Goal: Information Seeking & Learning: Learn about a topic

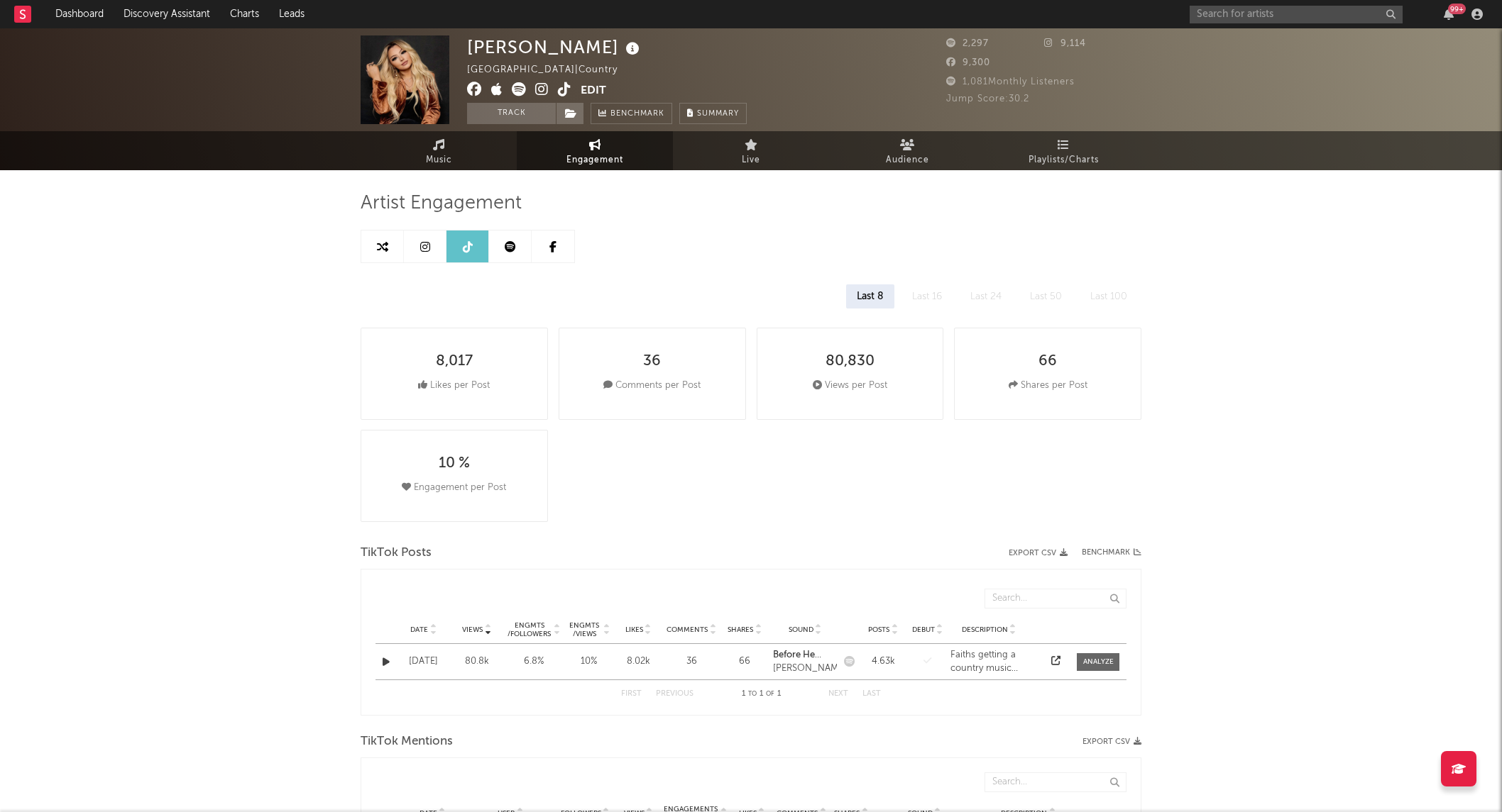
select select "1w"
click at [1265, 27] on div "99 +" at bounding box center [1338, 14] width 298 height 28
click at [1259, 12] on input "text" at bounding box center [1295, 14] width 213 height 18
type input "logan ryan ban"
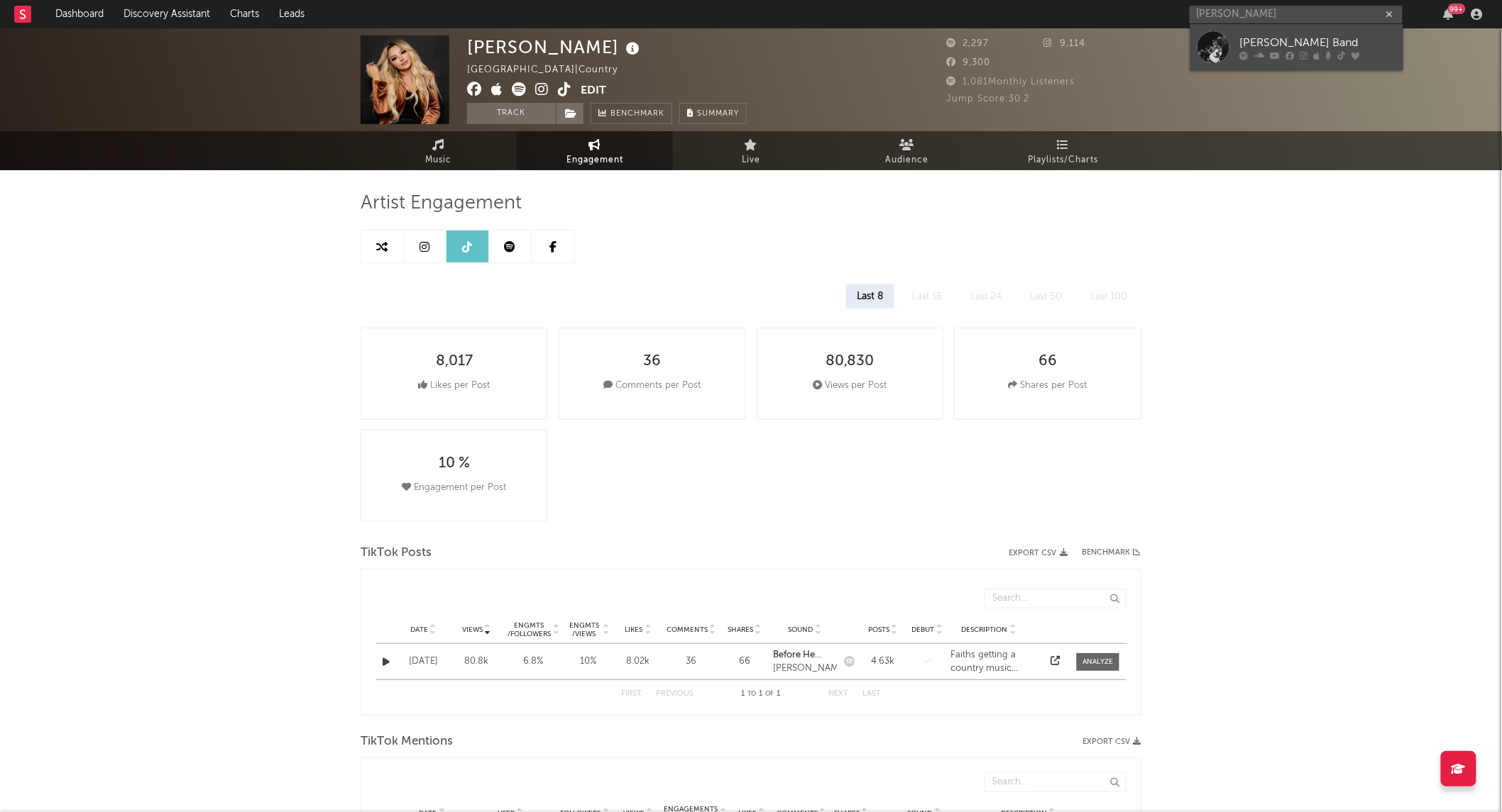
click at [1205, 45] on div at bounding box center [1213, 46] width 32 height 32
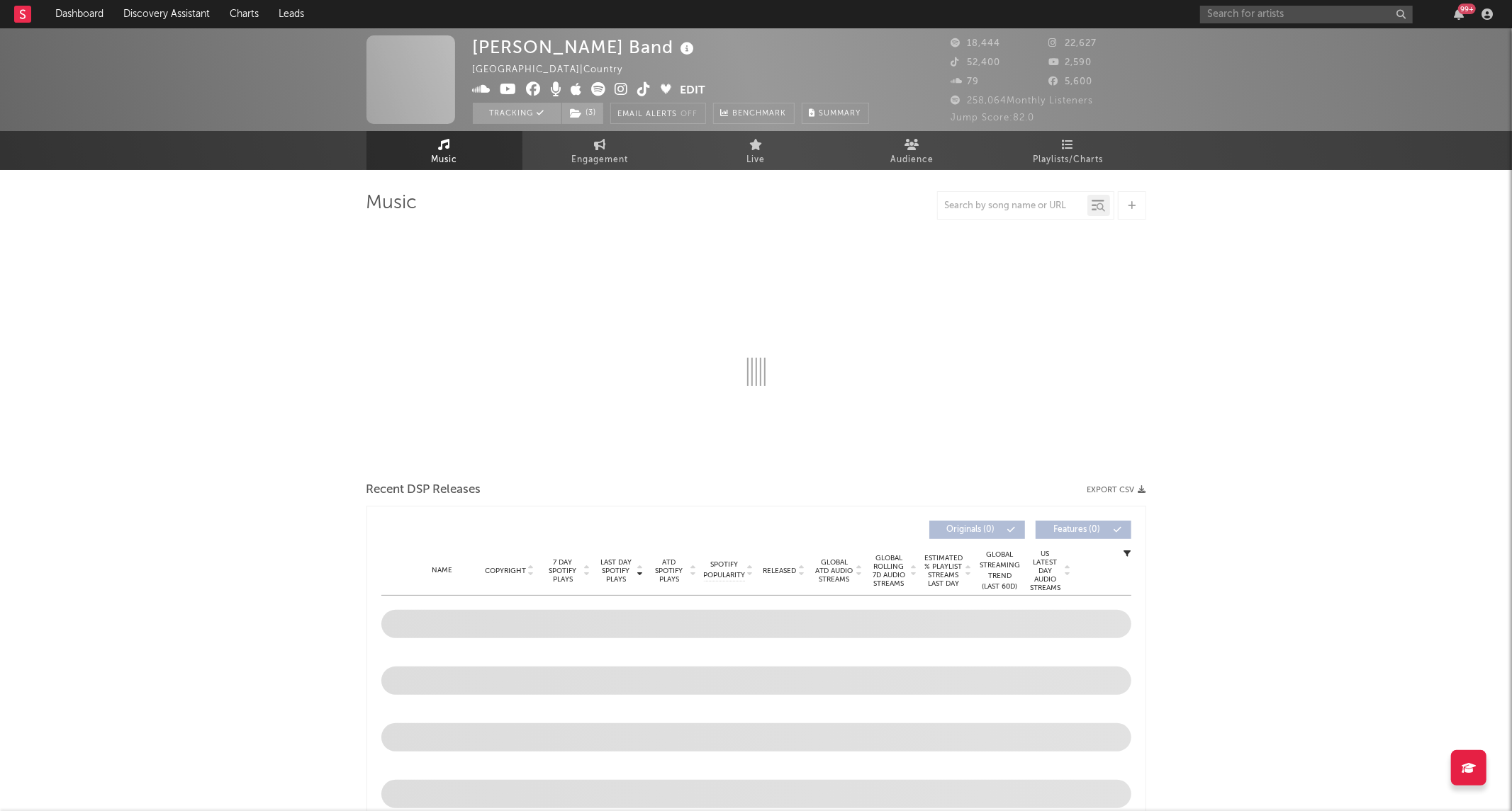
select select "6m"
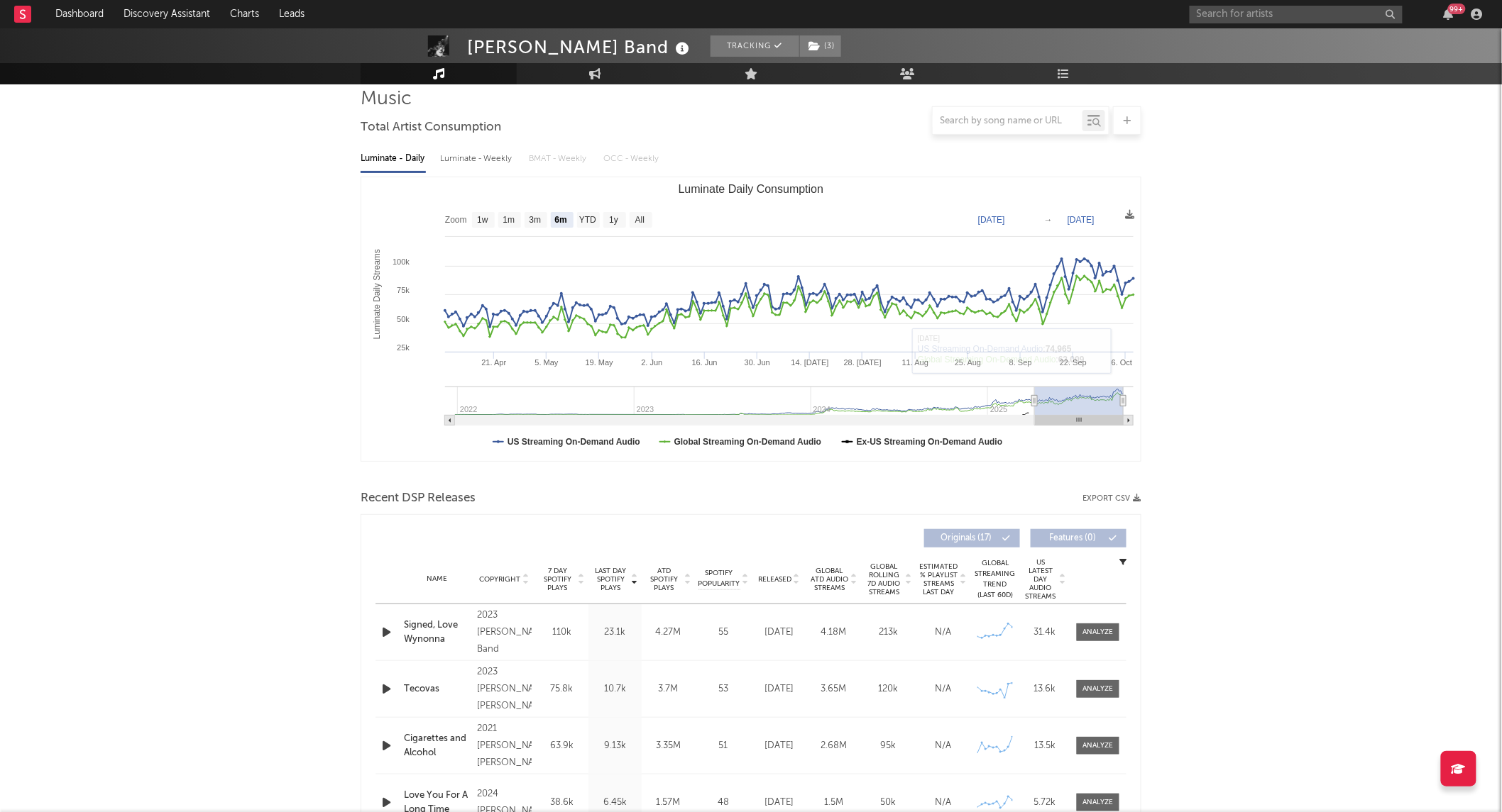
scroll to position [105, 0]
click at [1086, 634] on div at bounding box center [1099, 632] width 31 height 11
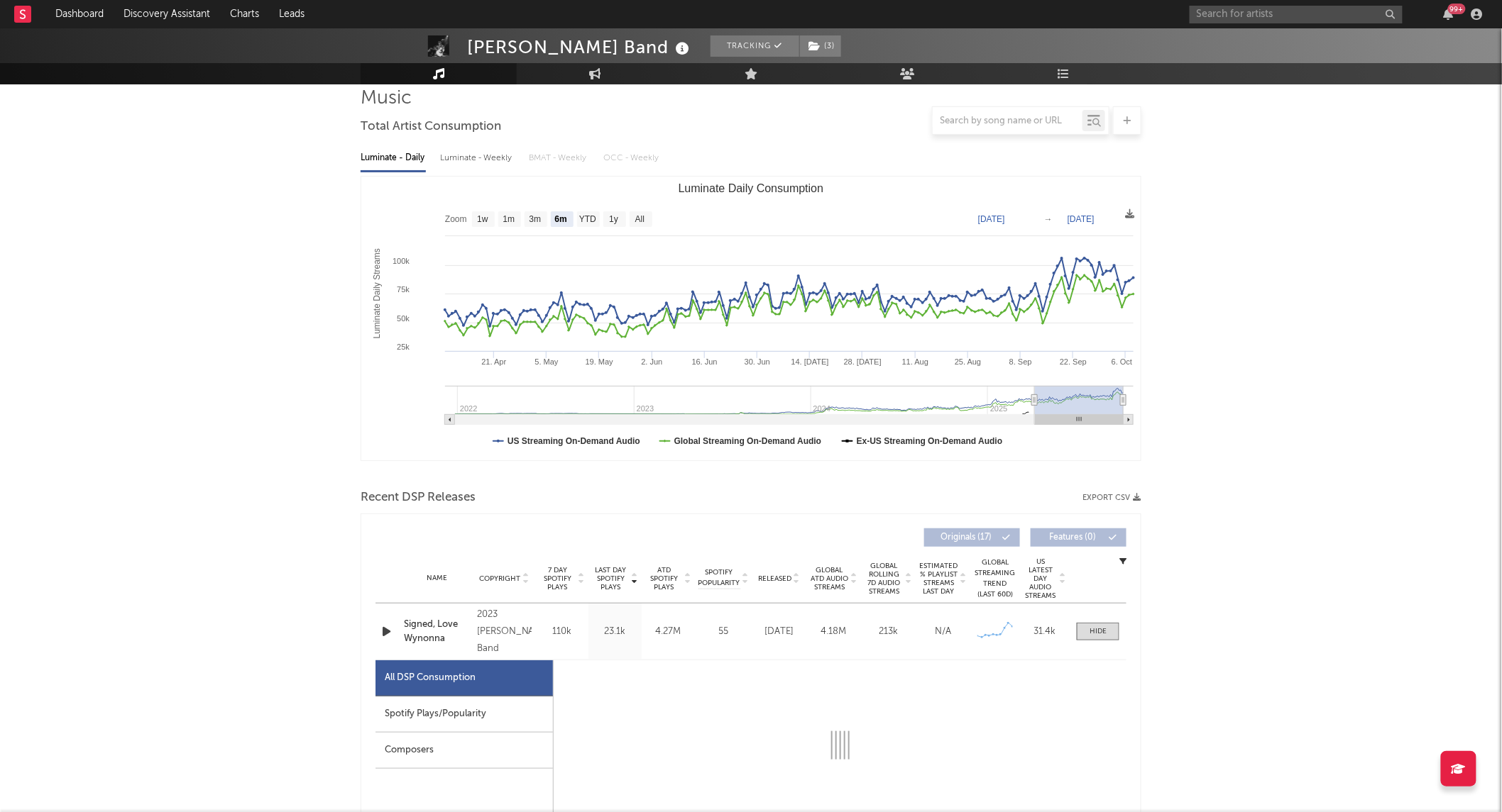
select select "6m"
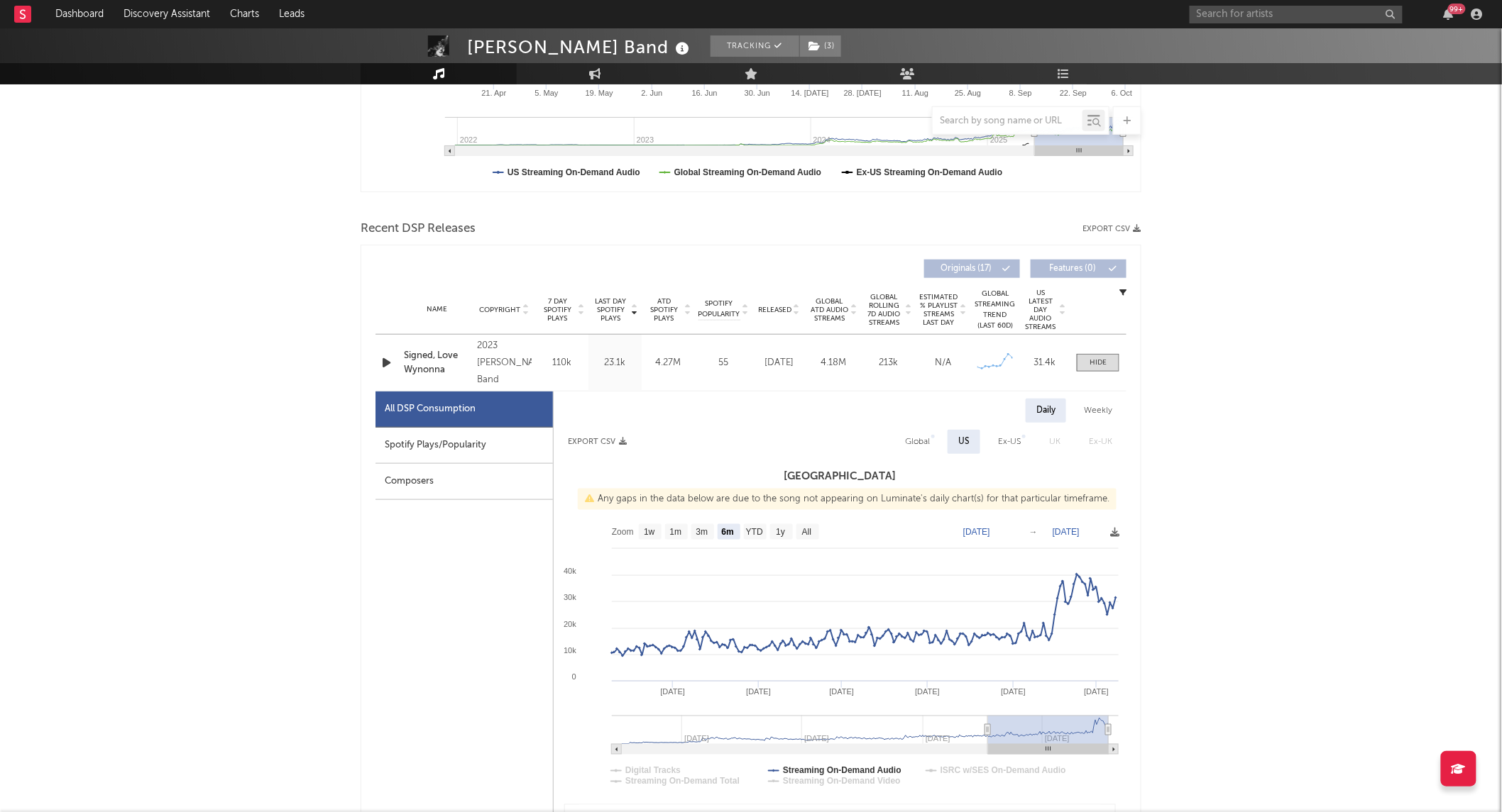
scroll to position [393, 0]
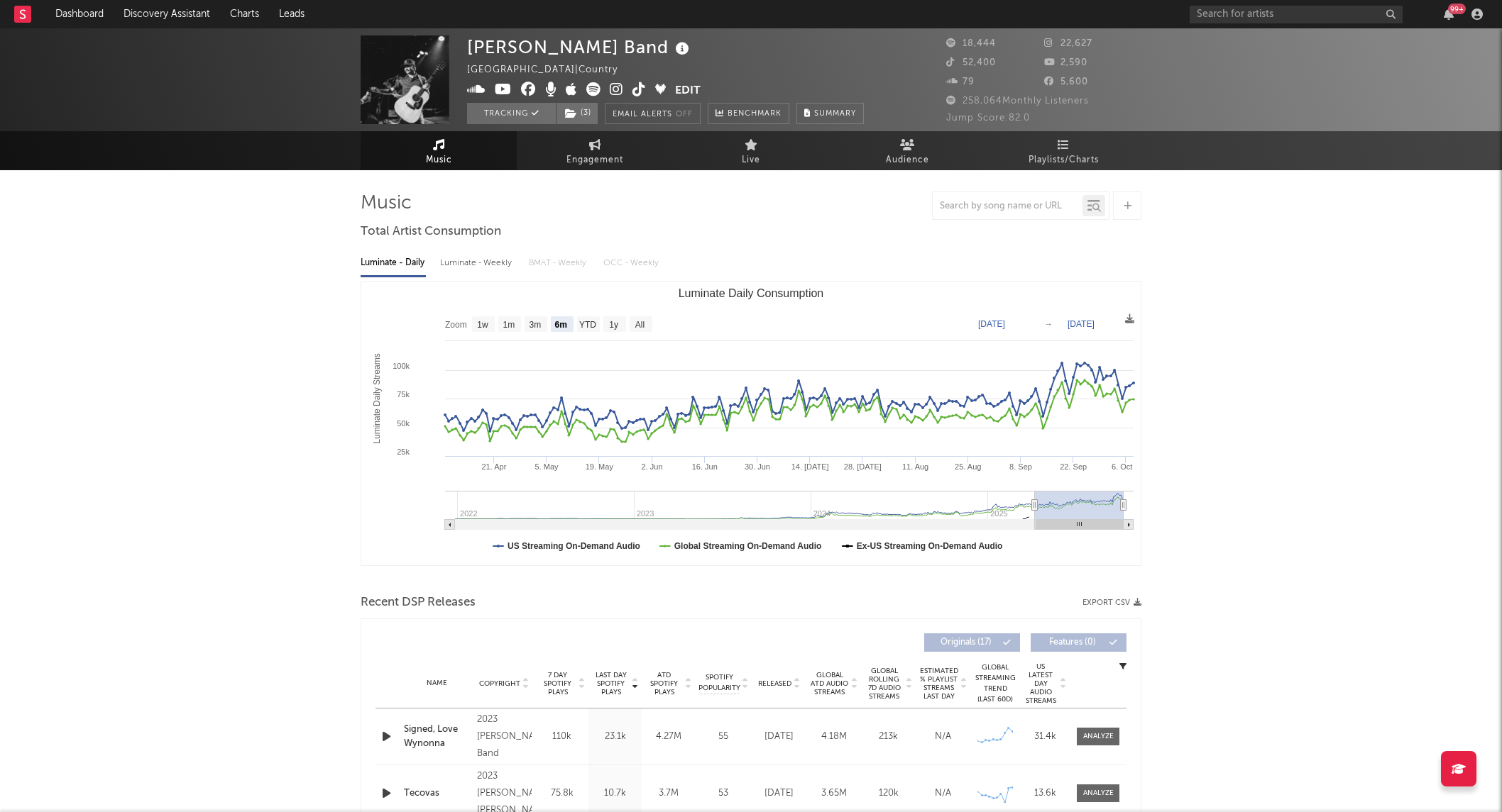
select select "6m"
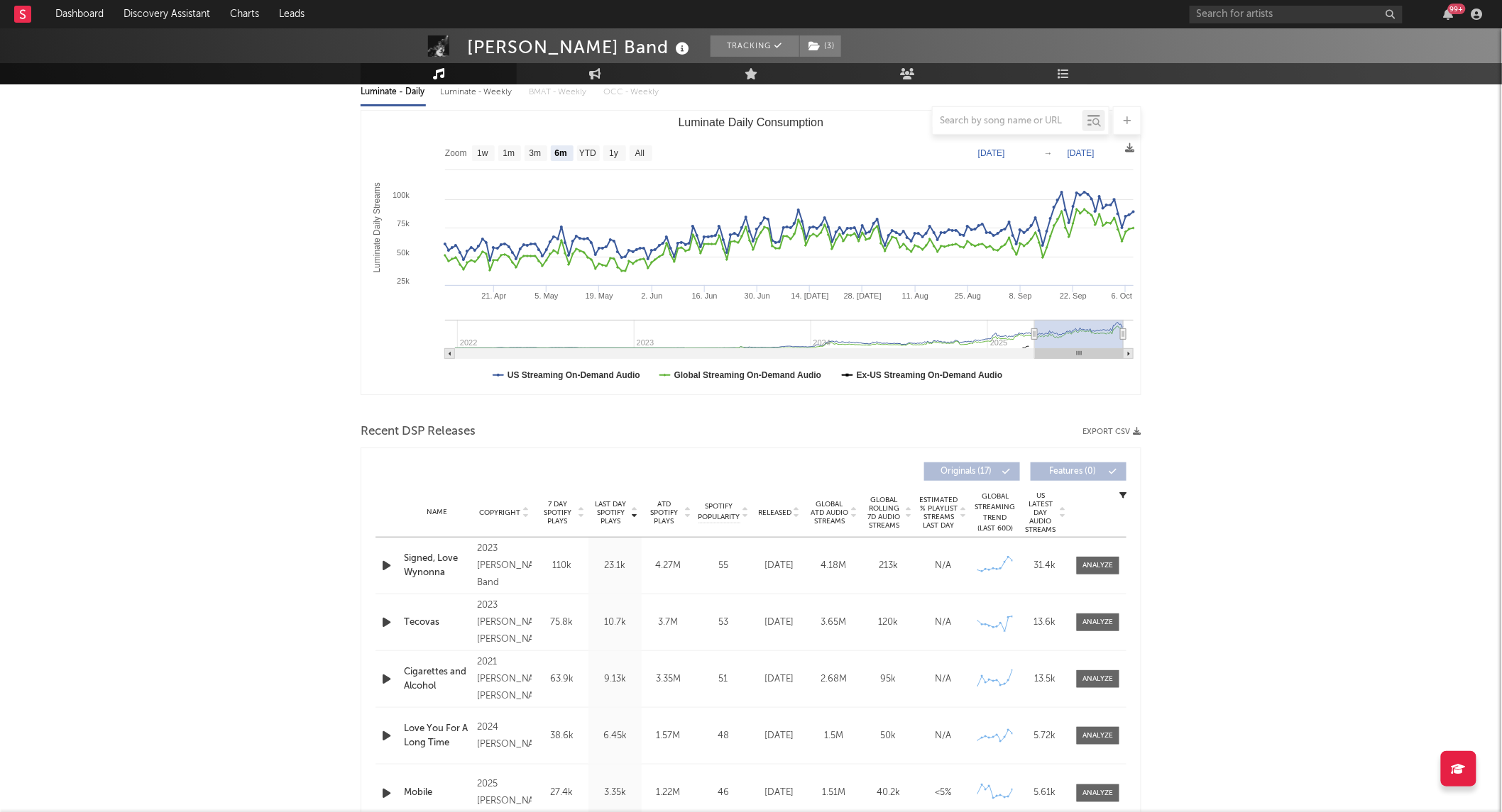
scroll to position [171, 0]
click at [1099, 563] on div at bounding box center [1099, 566] width 31 height 11
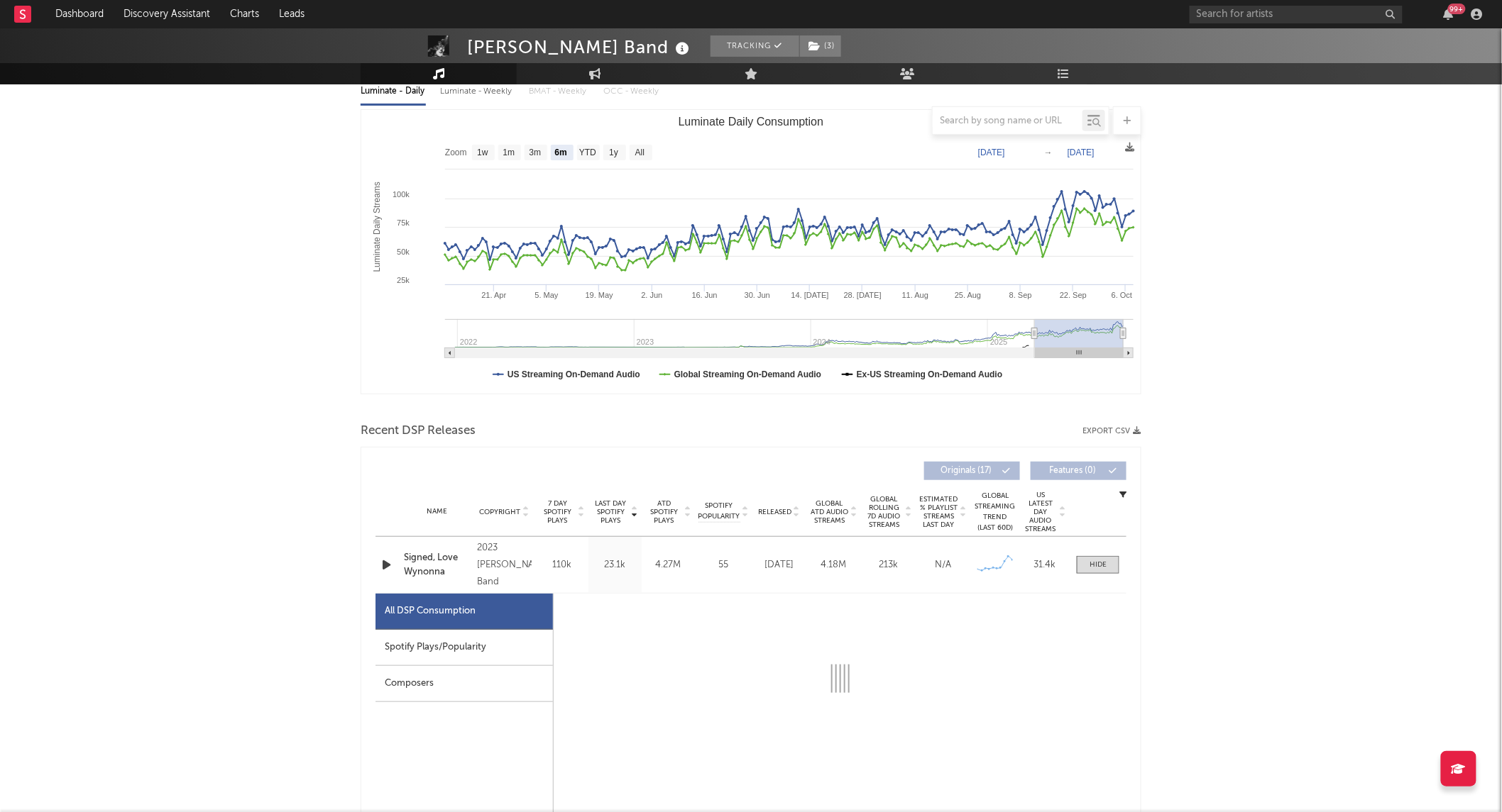
click at [504, 635] on div "Spotify Plays/Popularity" at bounding box center [464, 648] width 178 height 36
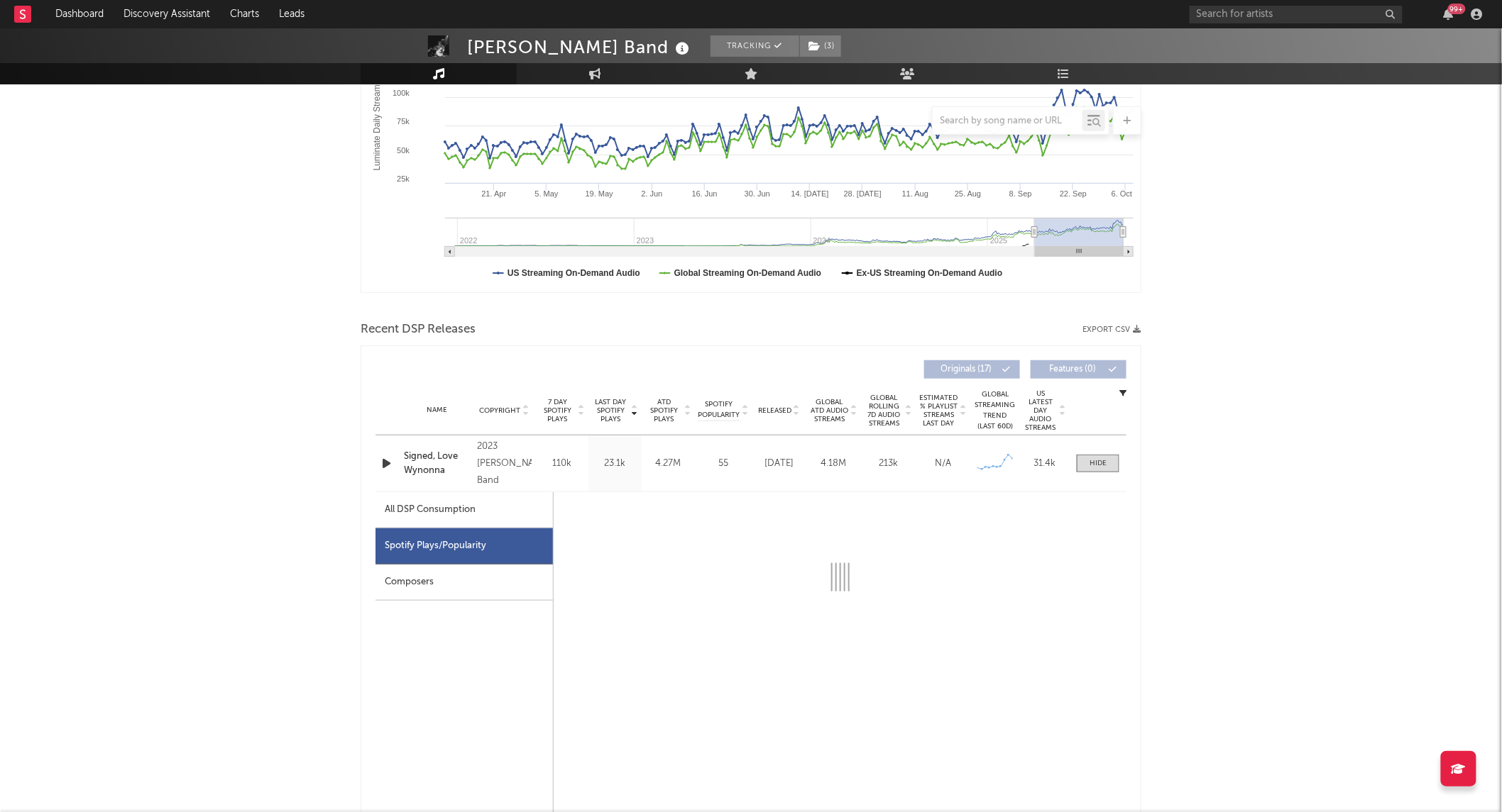
scroll to position [276, 0]
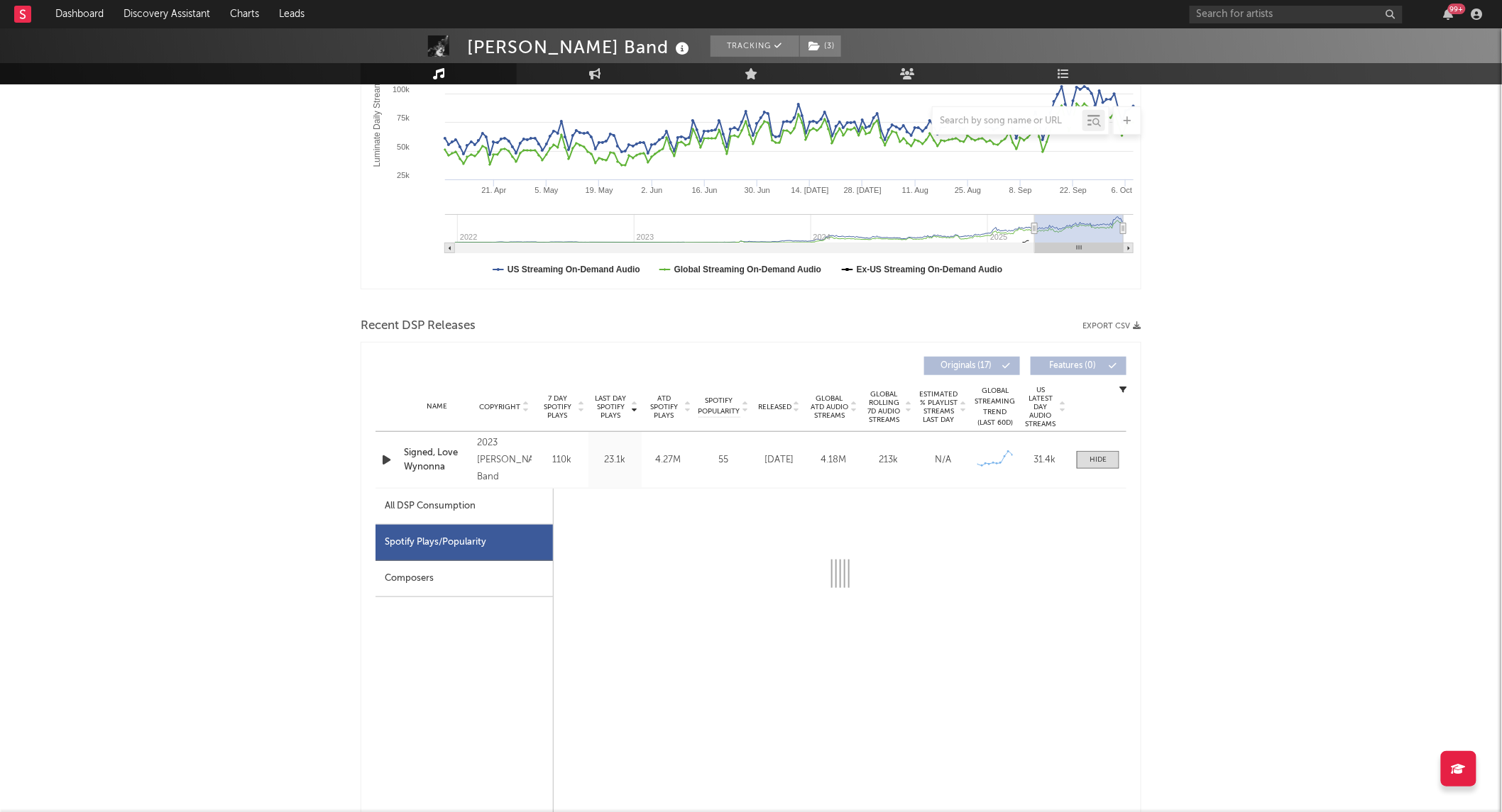
select select "6m"
select select "1w"
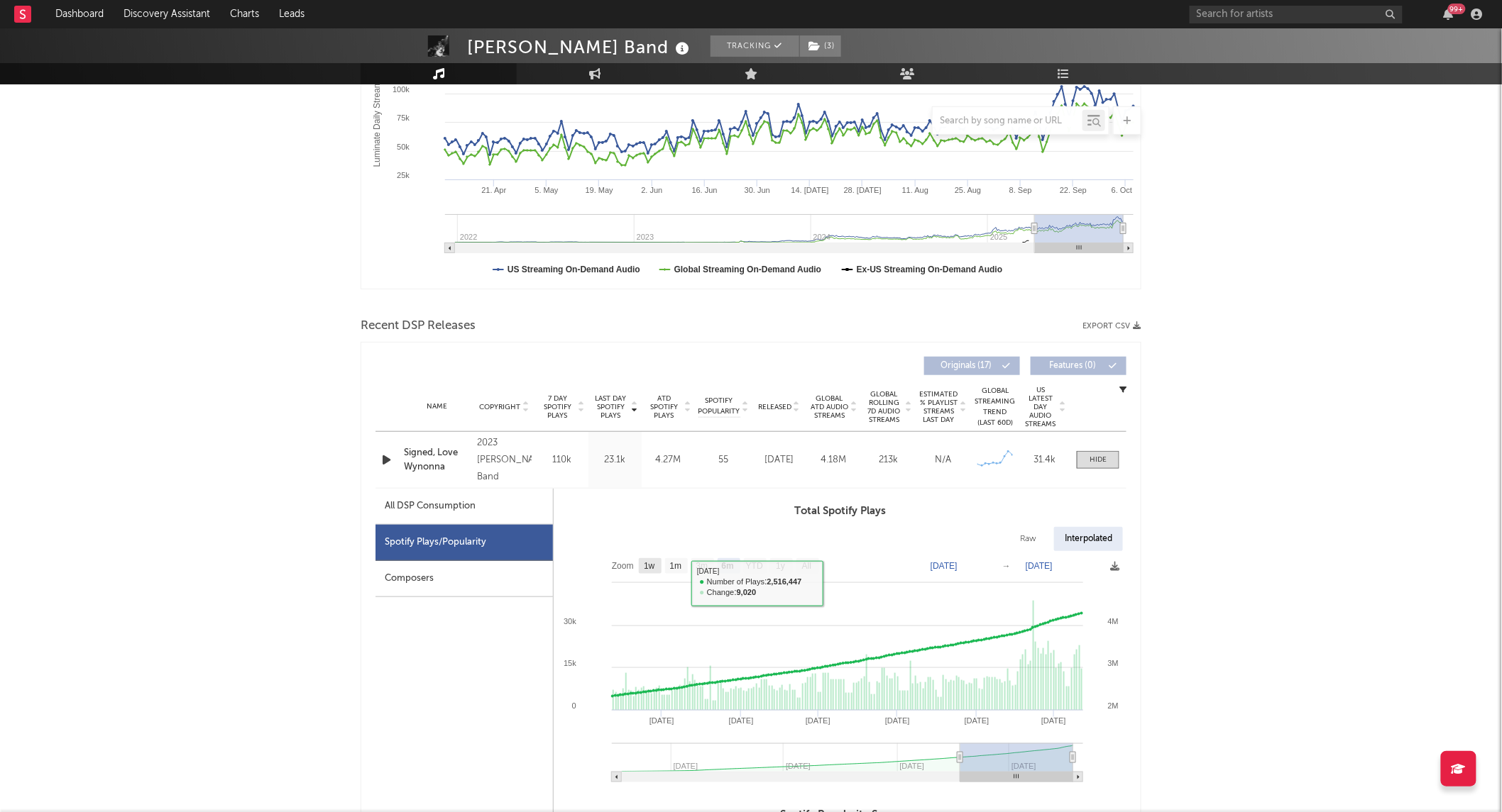
click at [658, 572] on rect at bounding box center [650, 566] width 23 height 15
select select "1w"
type input "[DATE]"
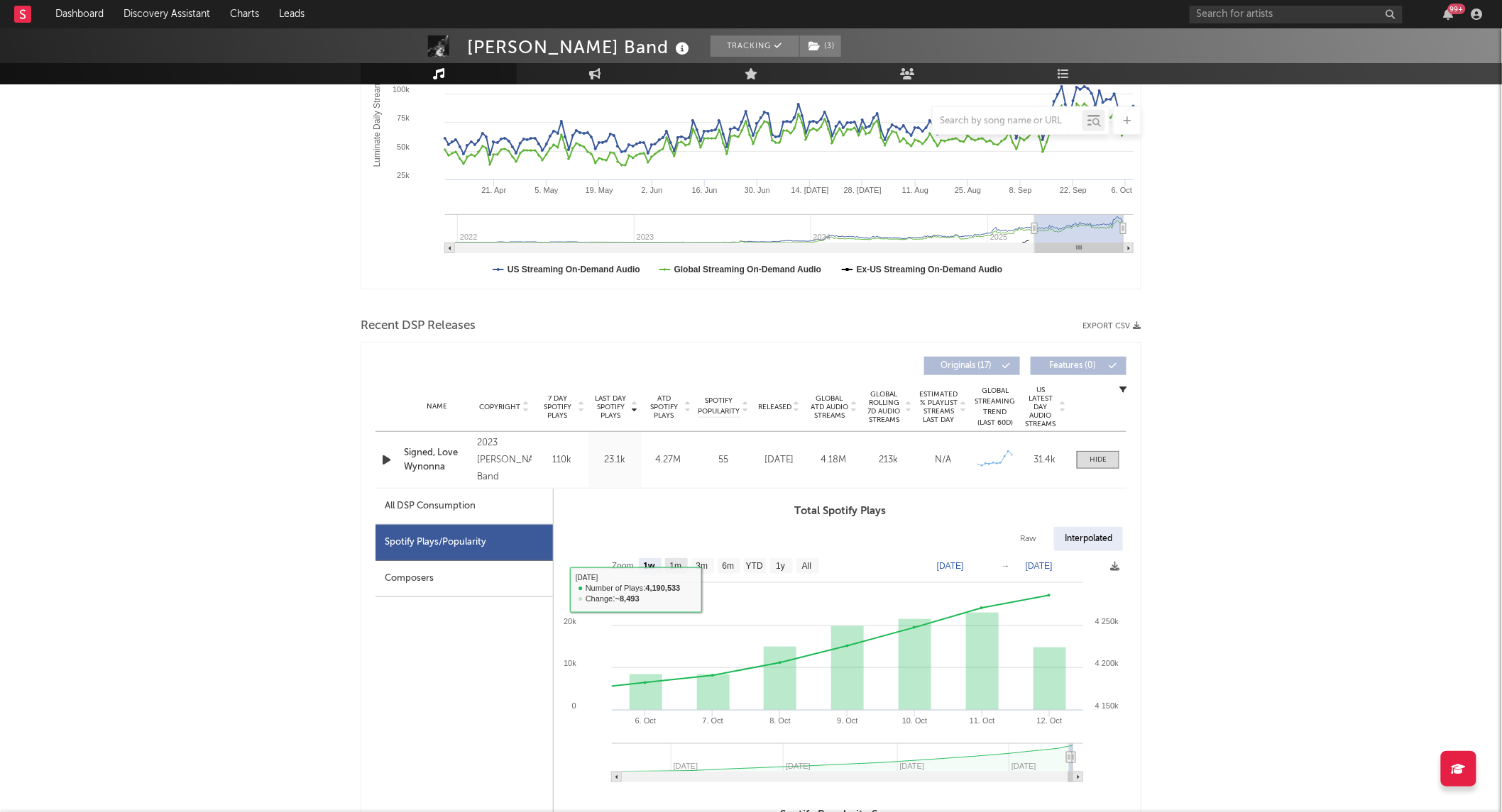
click at [682, 568] on text "1m" at bounding box center [675, 566] width 12 height 10
select select "1m"
type input "[DATE]"
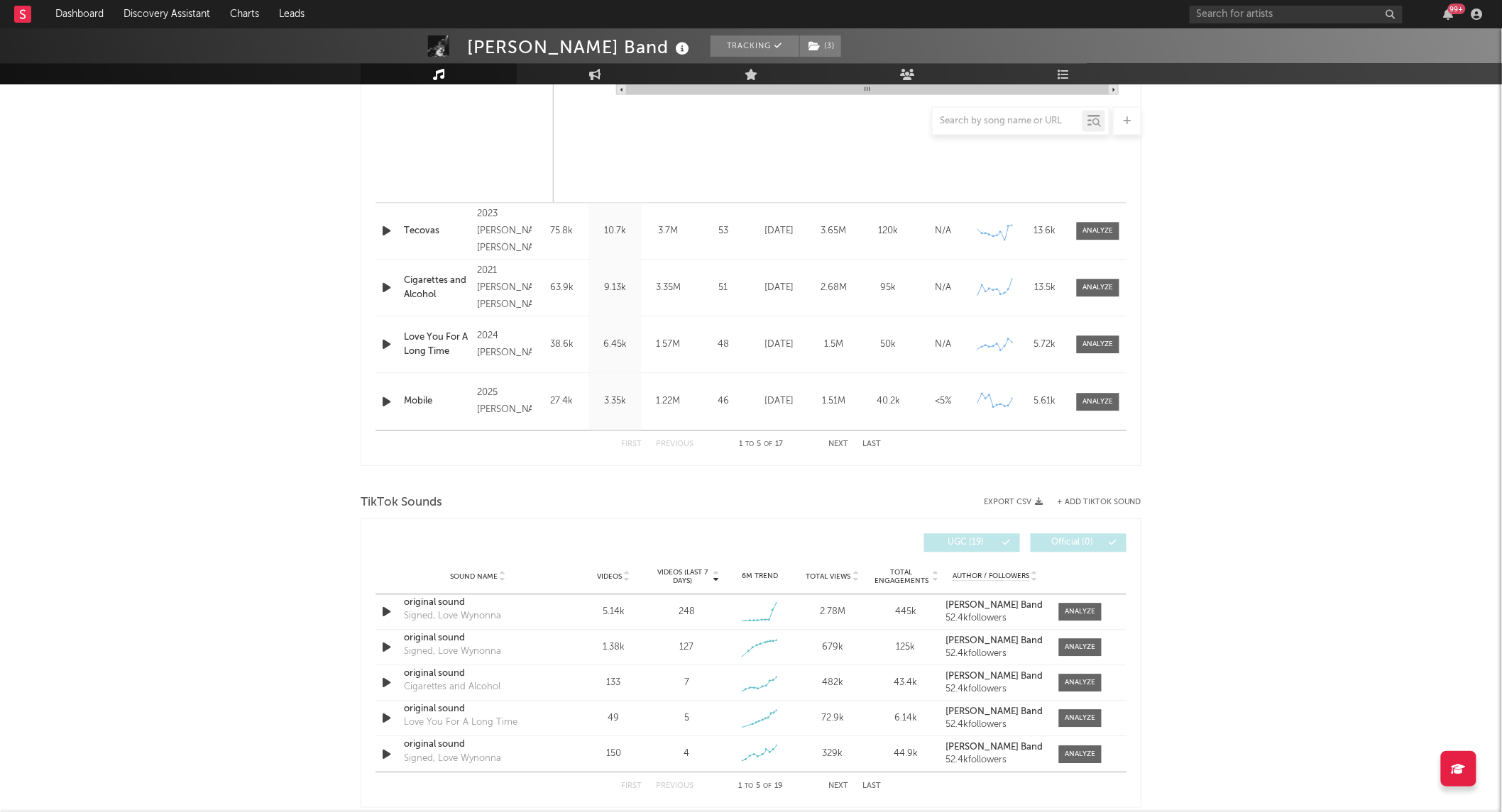
scroll to position [1231, 0]
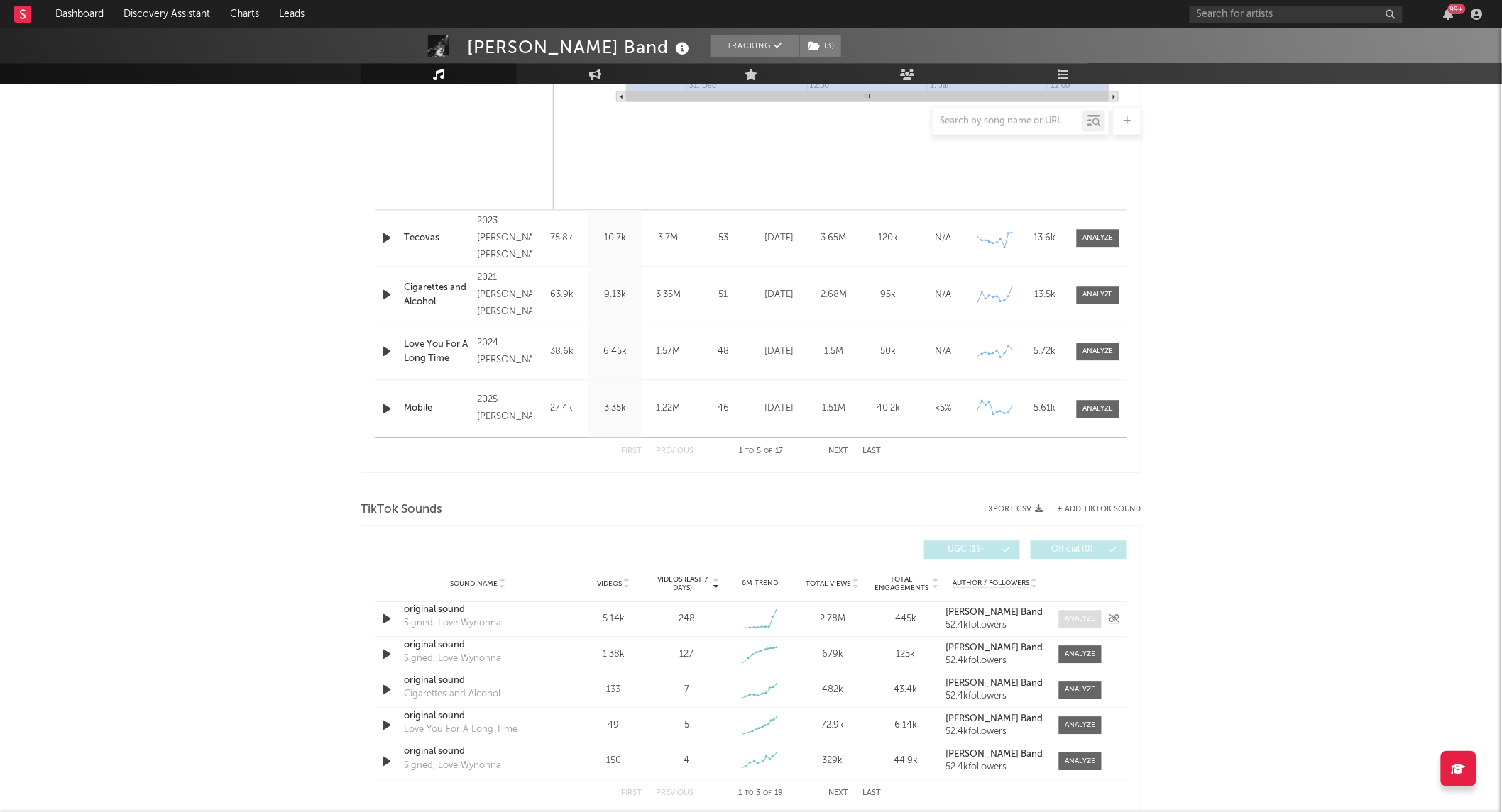
click at [1097, 612] on span at bounding box center [1080, 619] width 43 height 18
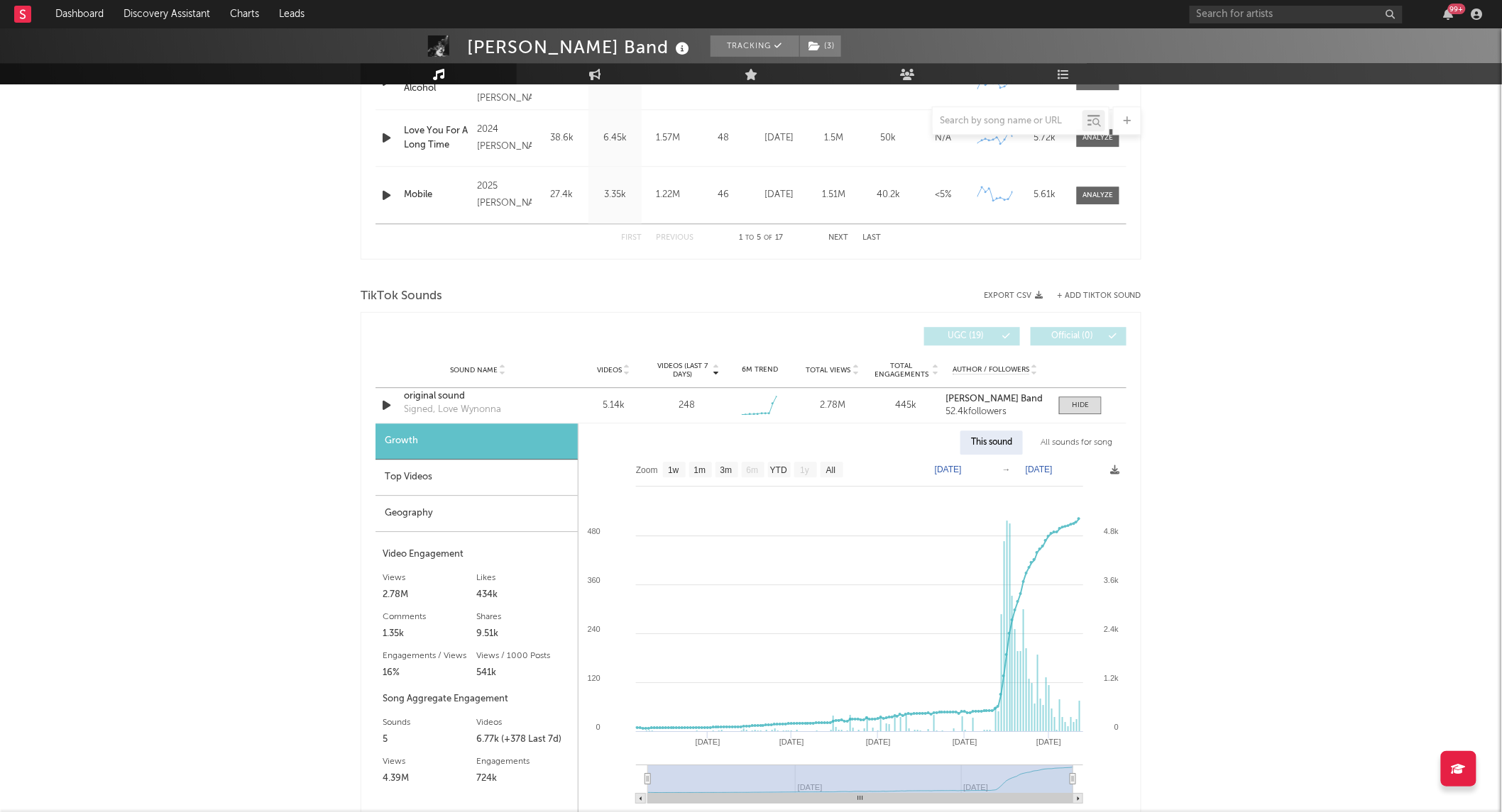
scroll to position [1464, 0]
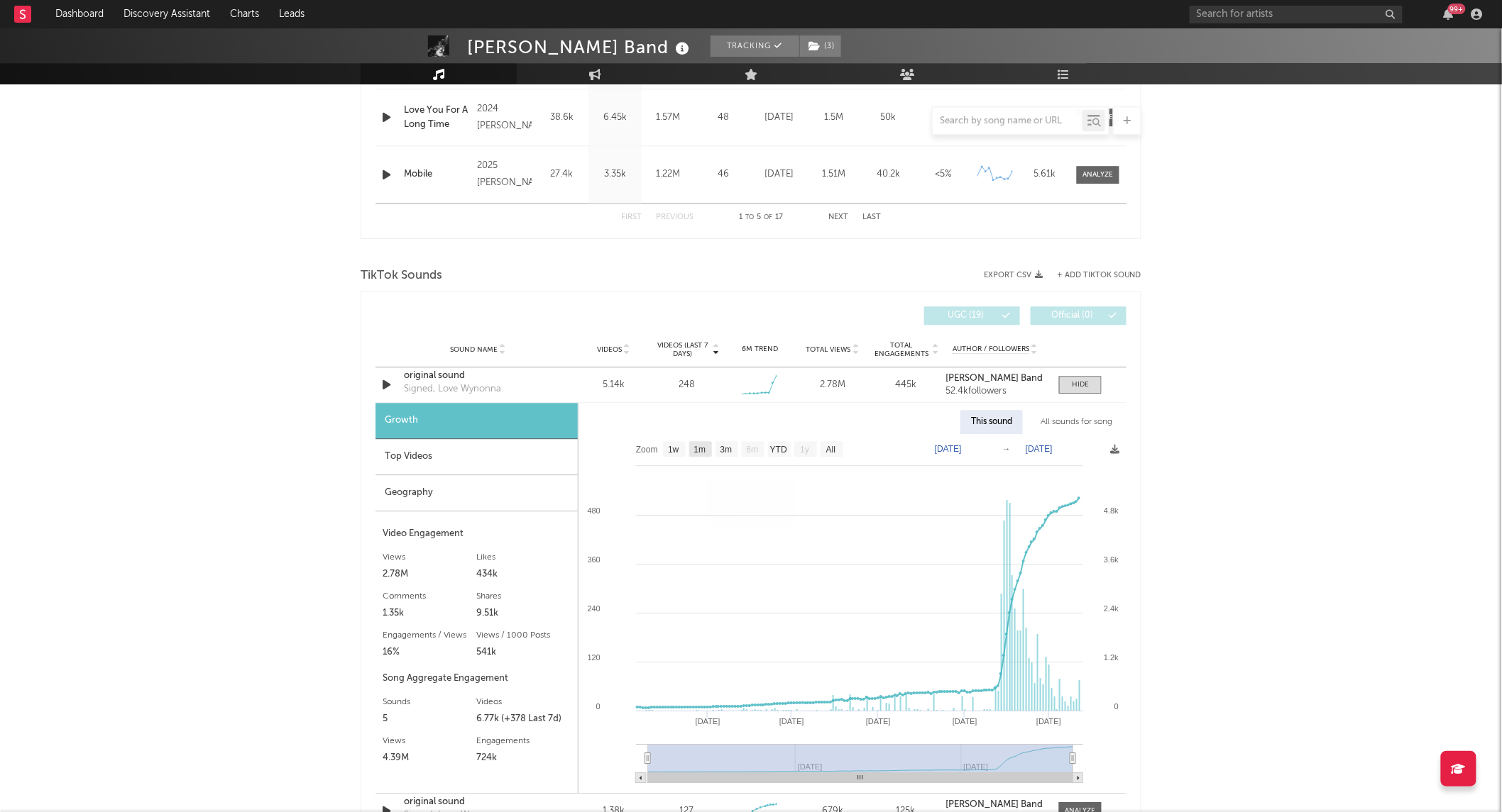
click at [701, 446] on text "1m" at bounding box center [700, 450] width 12 height 10
select select "1m"
type input "[DATE]"
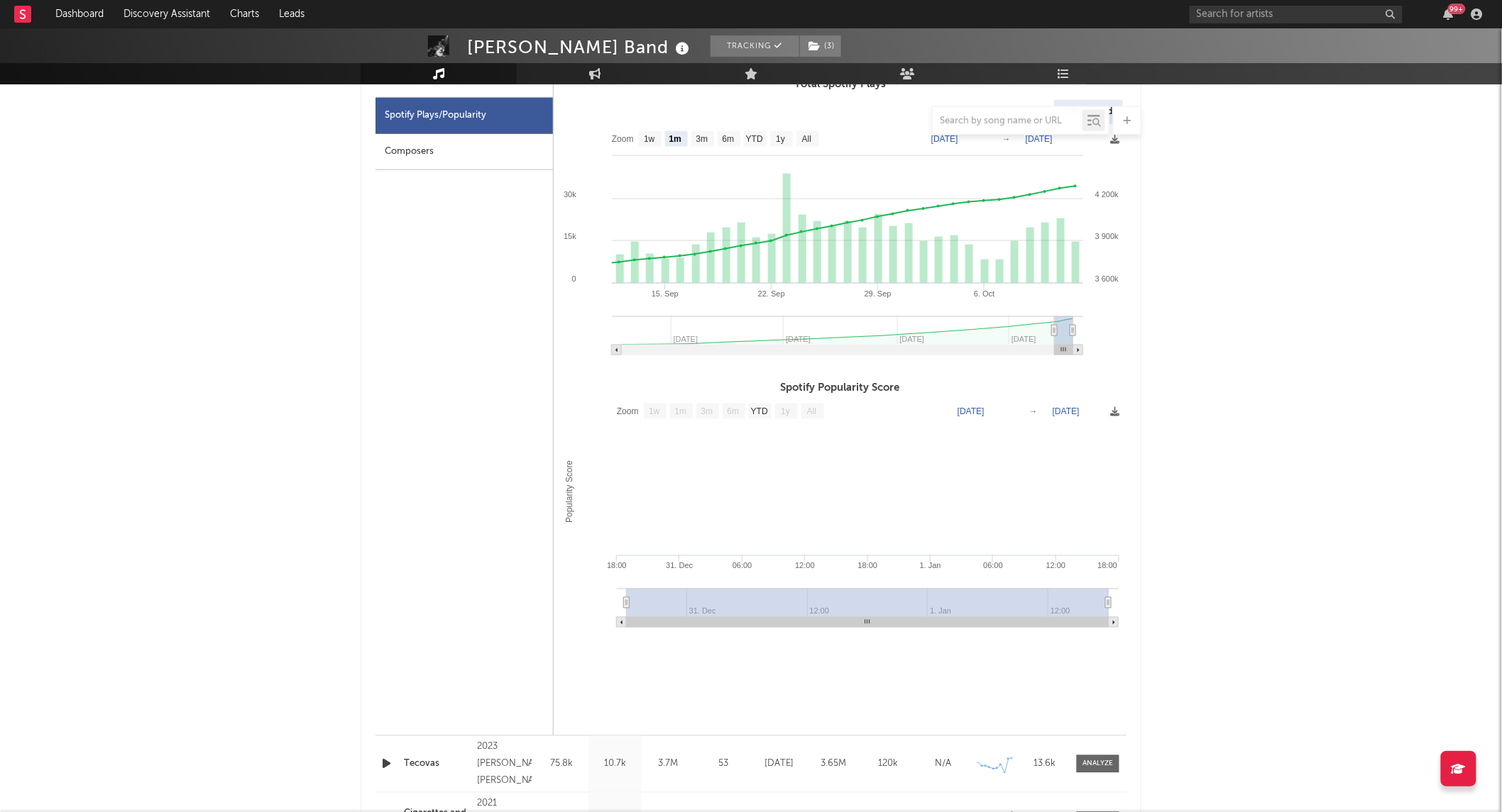
scroll to position [0, 0]
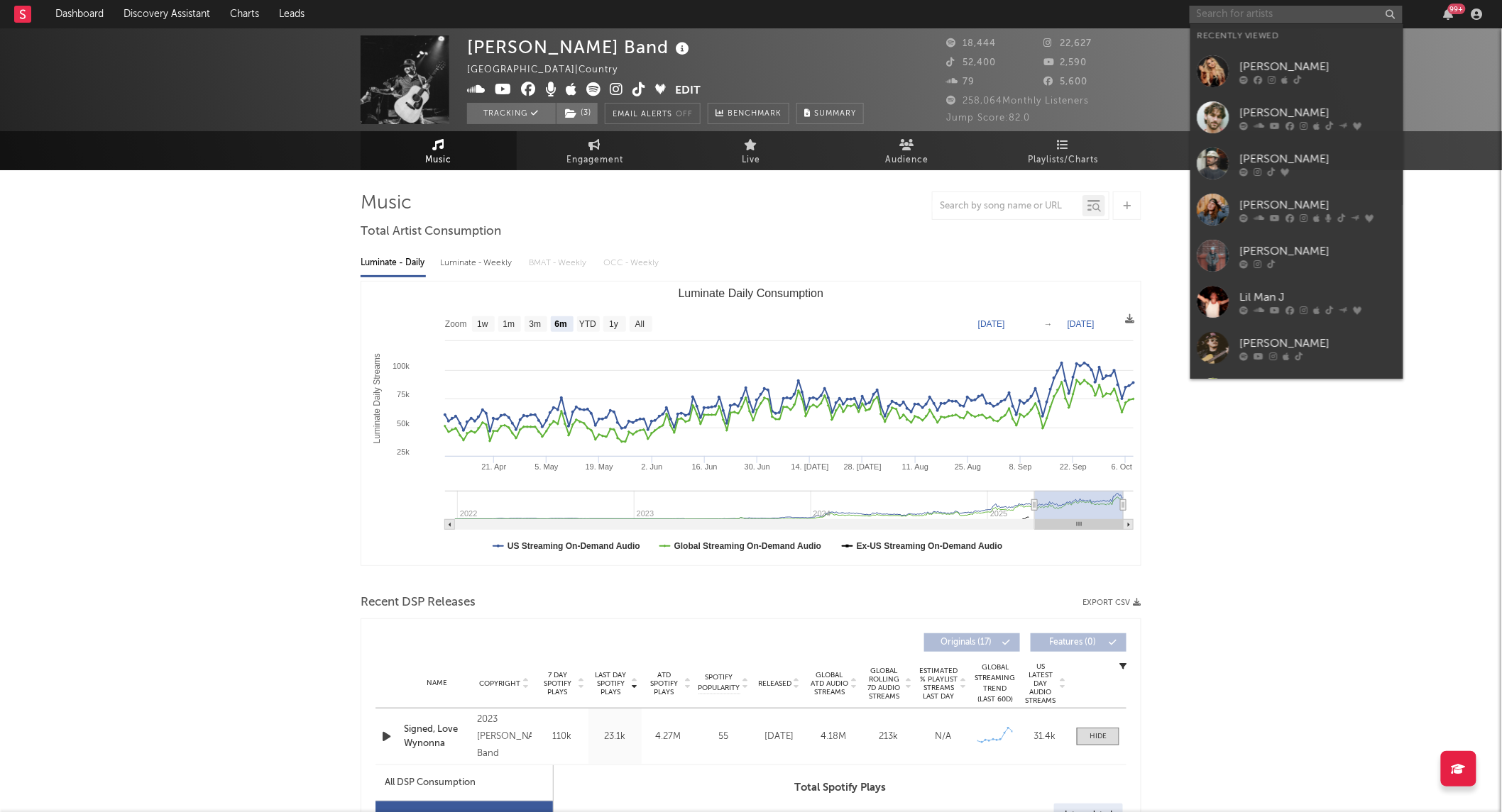
click at [1237, 18] on input "text" at bounding box center [1295, 14] width 213 height 18
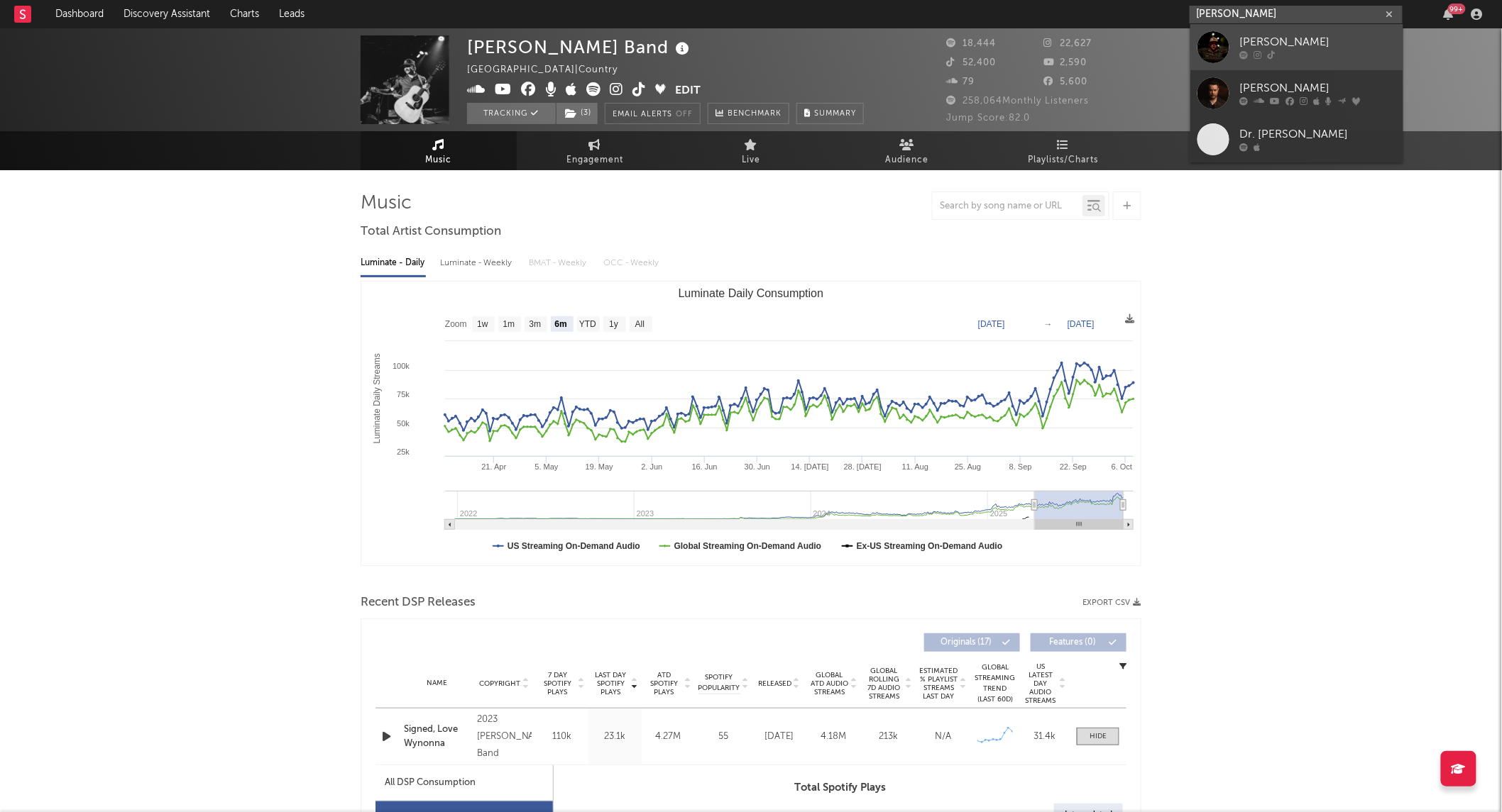
type input "[PERSON_NAME]"
click at [1215, 37] on div at bounding box center [1213, 46] width 32 height 32
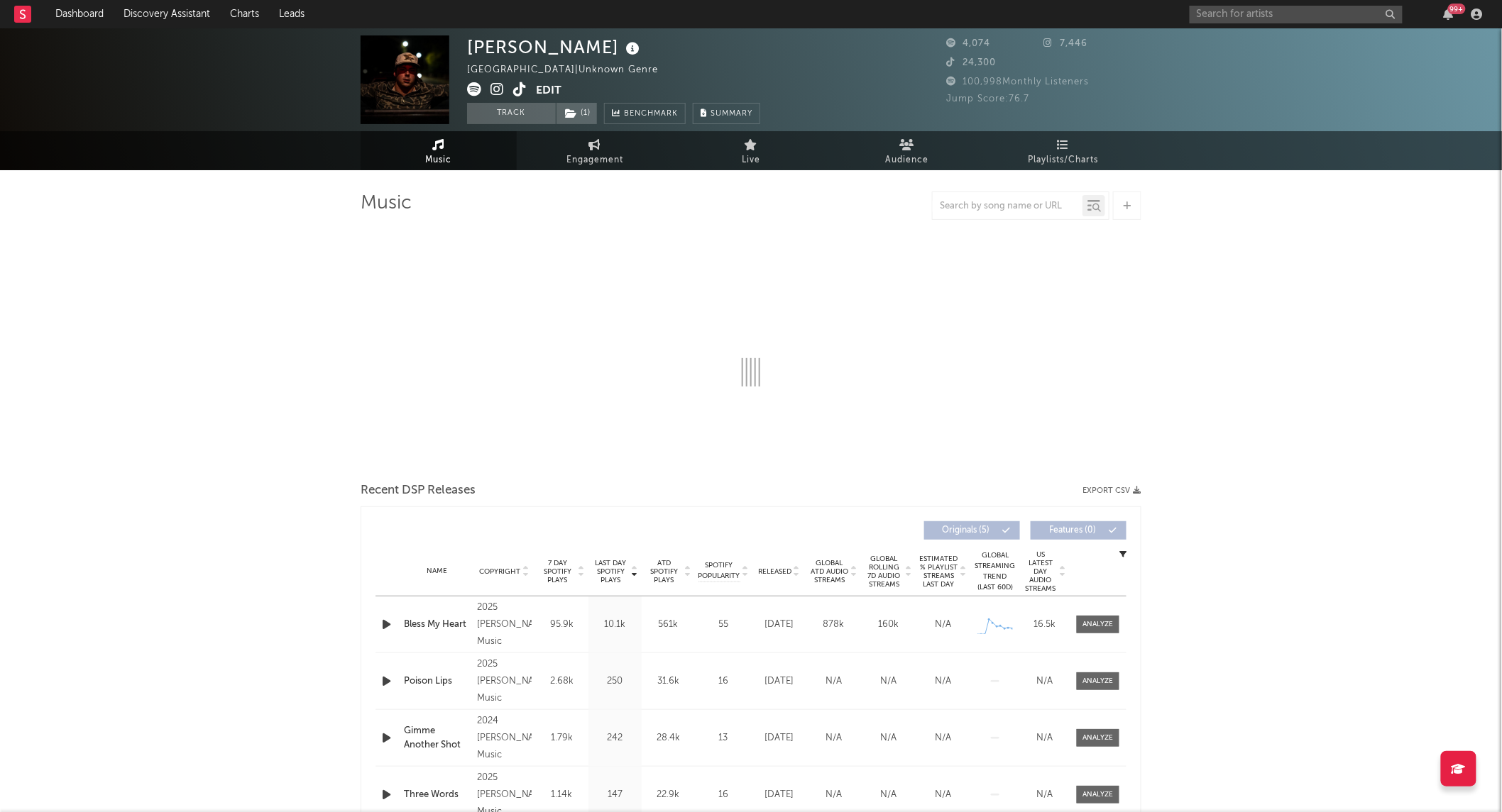
select select "1w"
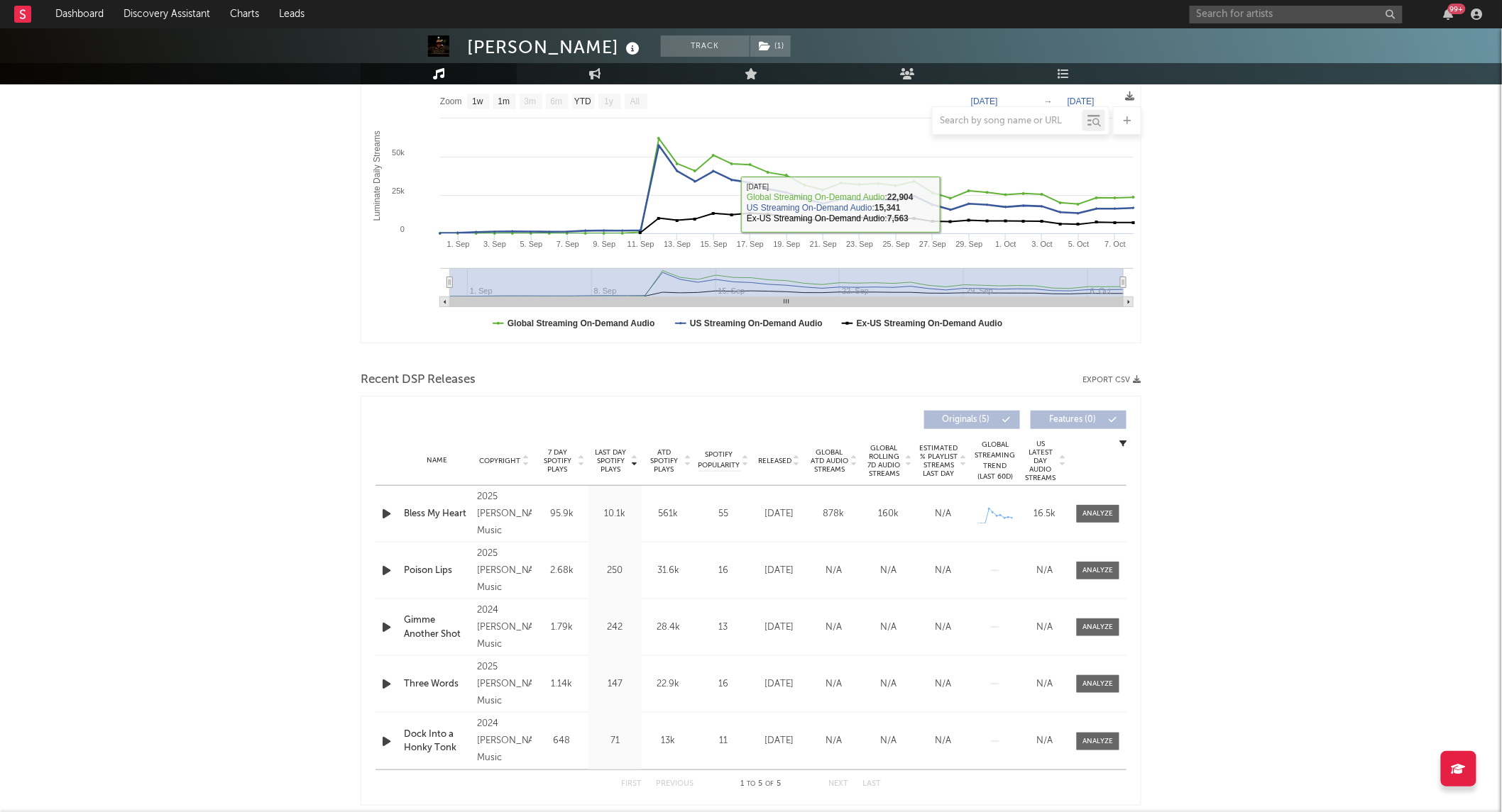
scroll to position [224, 0]
click at [1090, 505] on span at bounding box center [1098, 514] width 43 height 18
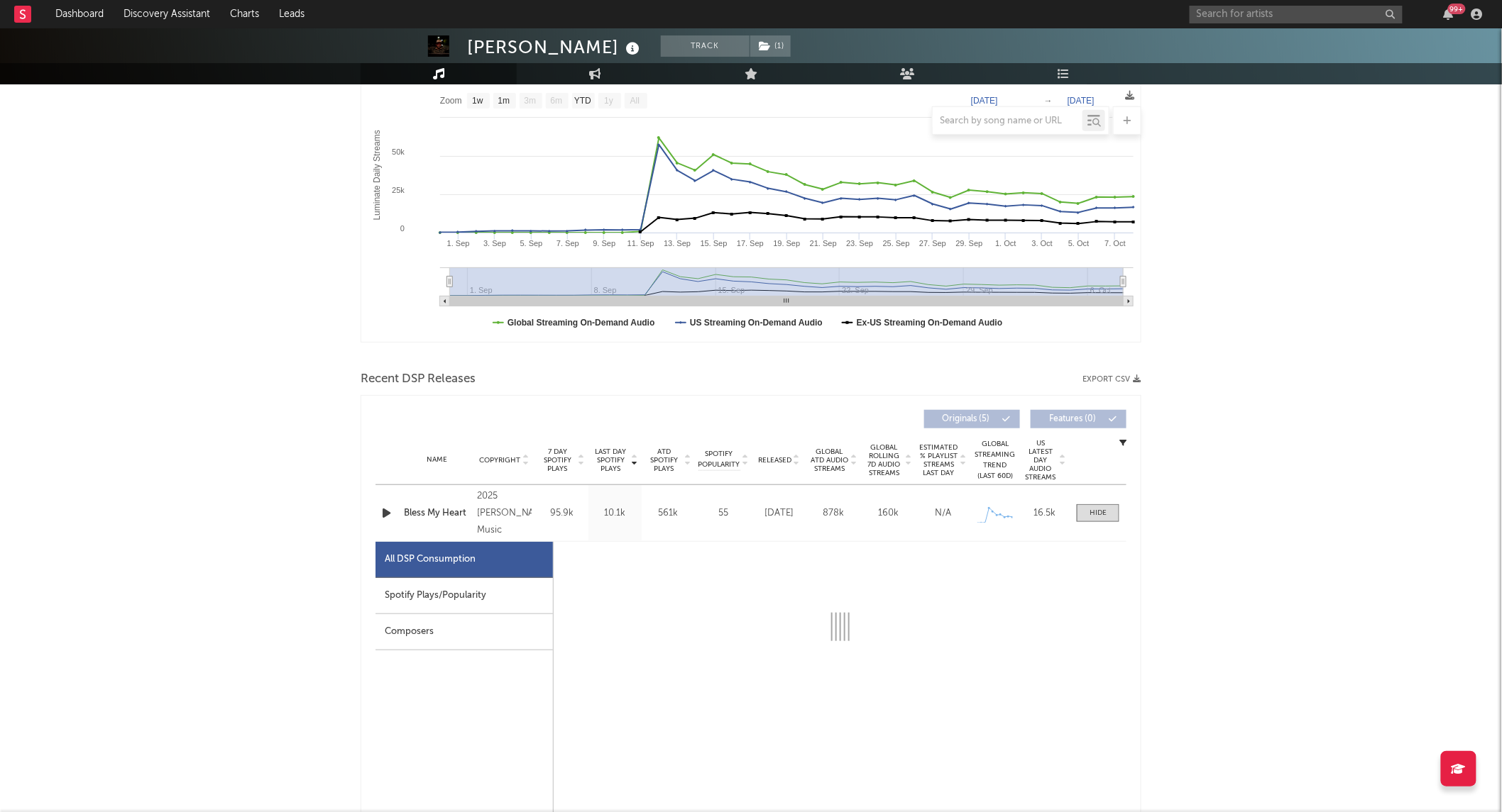
select select "1w"
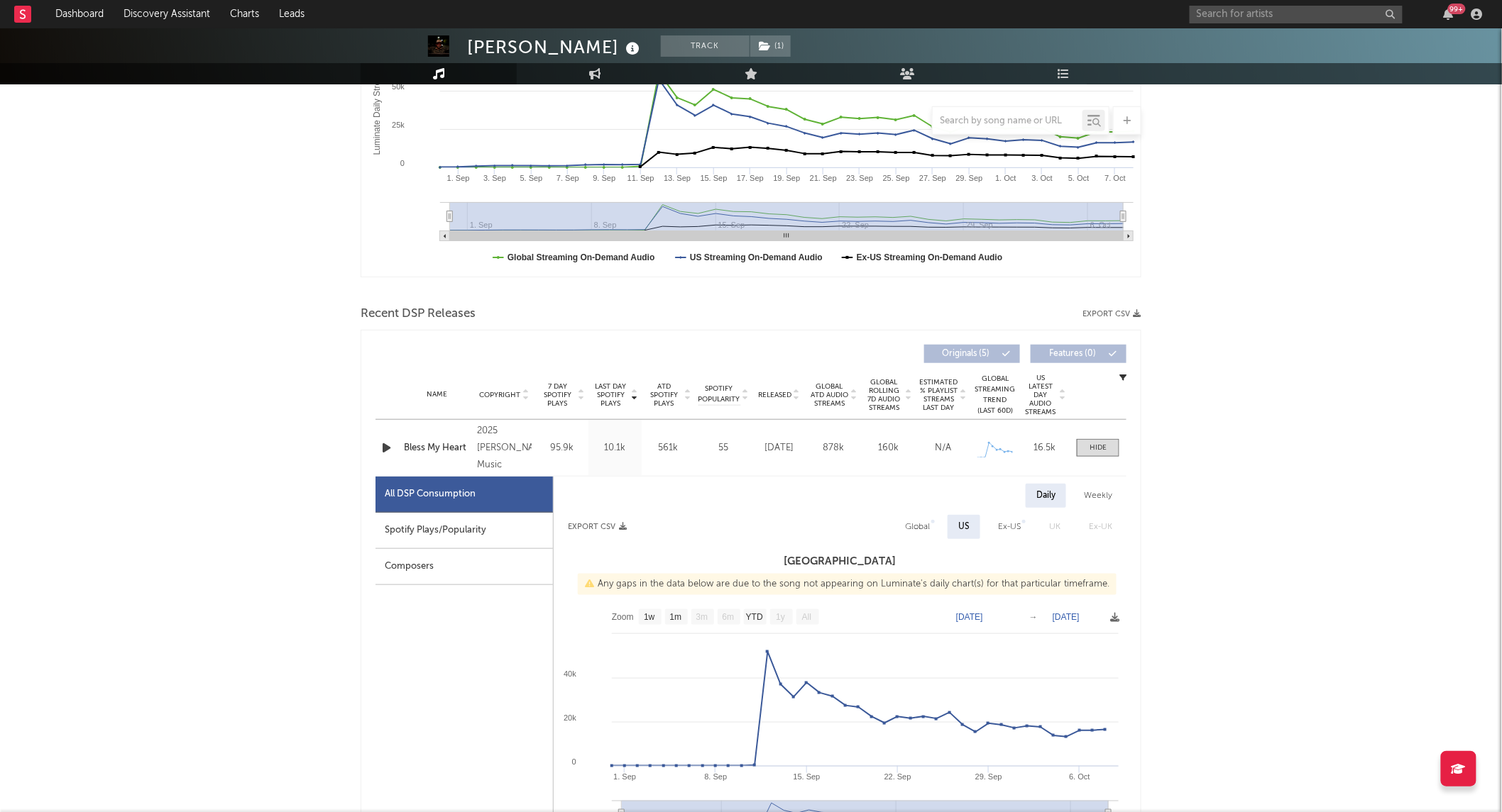
scroll to position [293, 0]
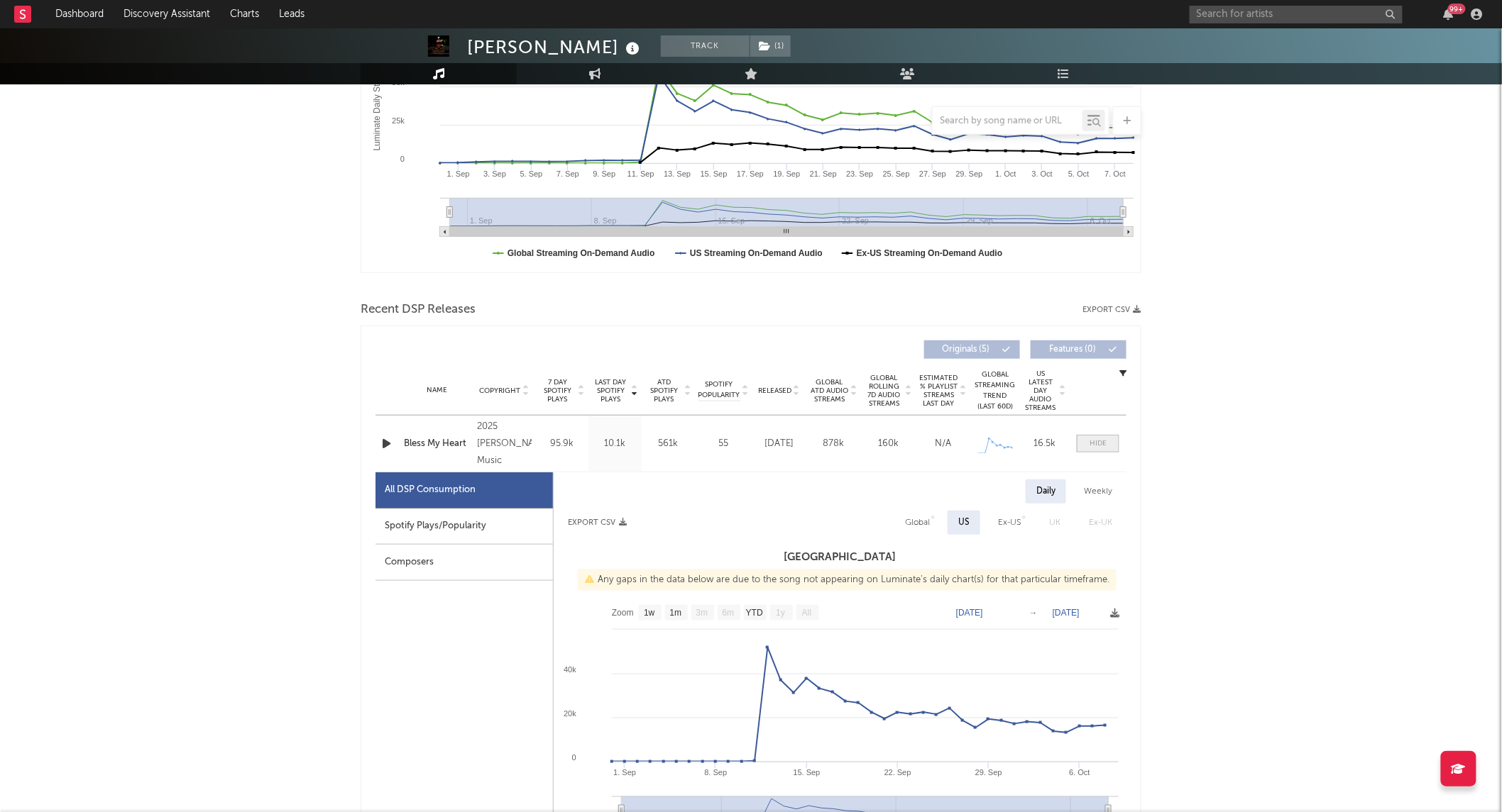
click at [1097, 447] on div at bounding box center [1098, 444] width 17 height 11
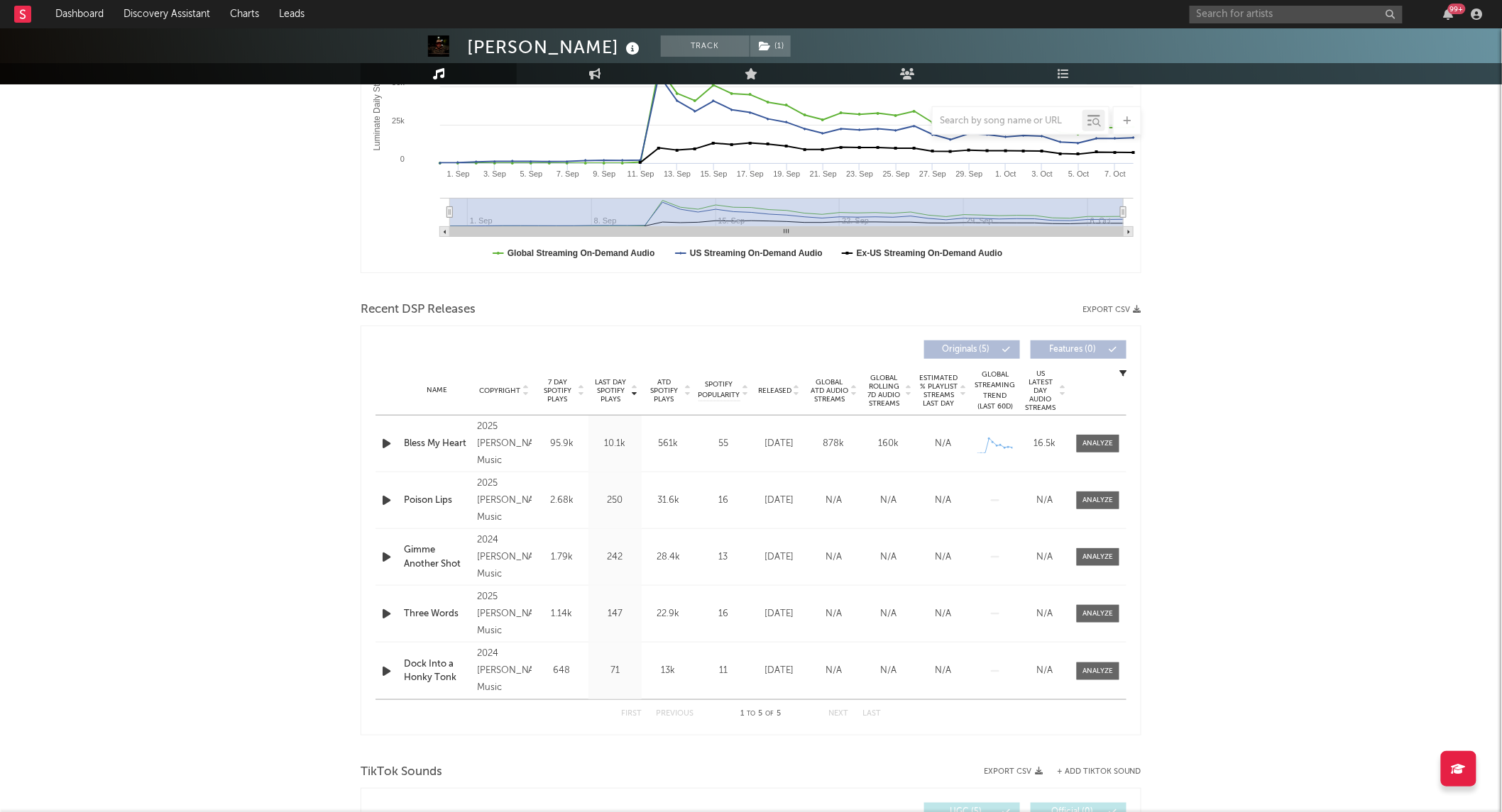
click at [782, 391] on span "Released" at bounding box center [774, 391] width 34 height 8
click at [781, 391] on span "Released" at bounding box center [774, 391] width 34 height 8
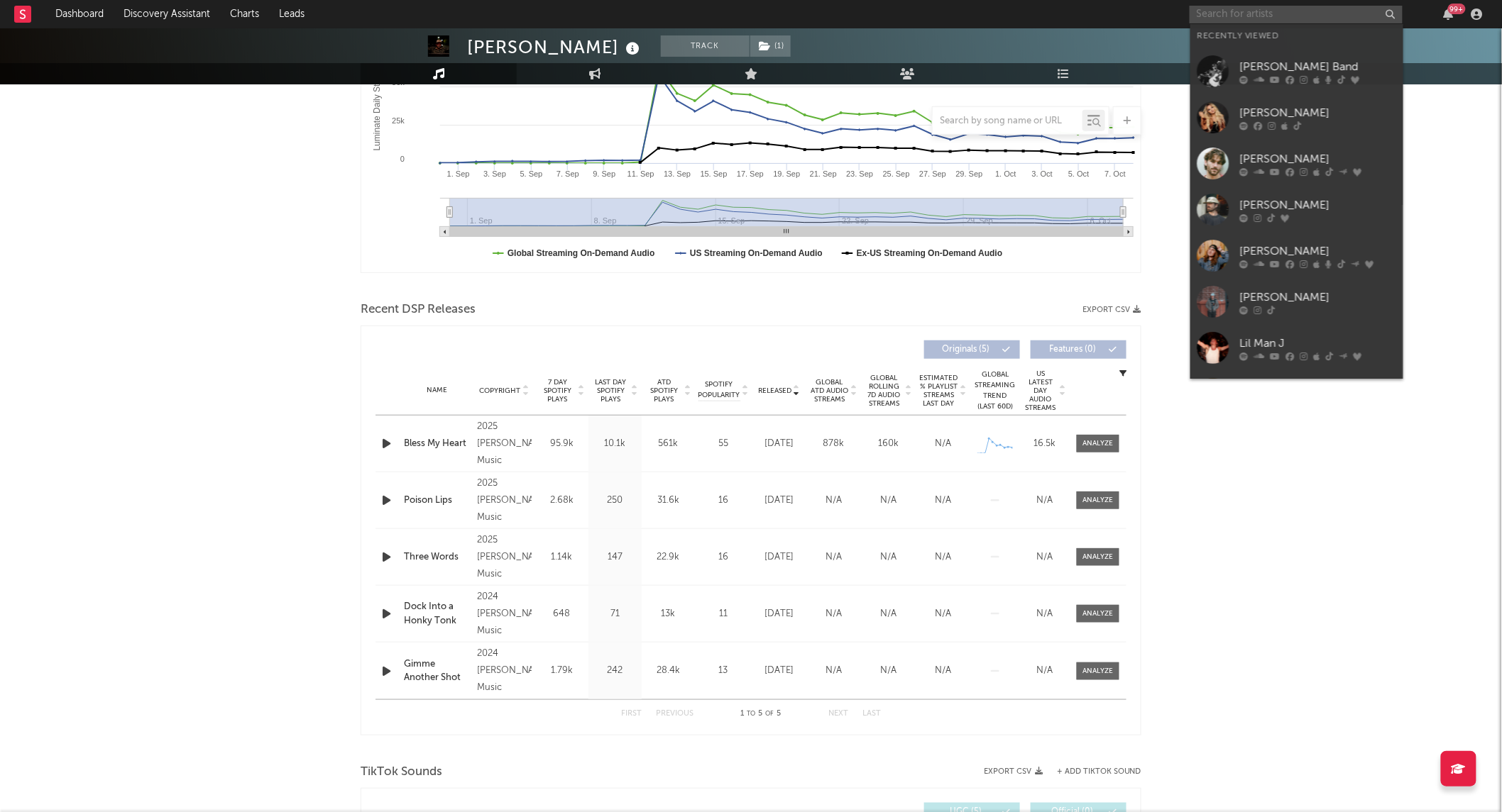
click at [1226, 12] on input "text" at bounding box center [1295, 14] width 213 height 18
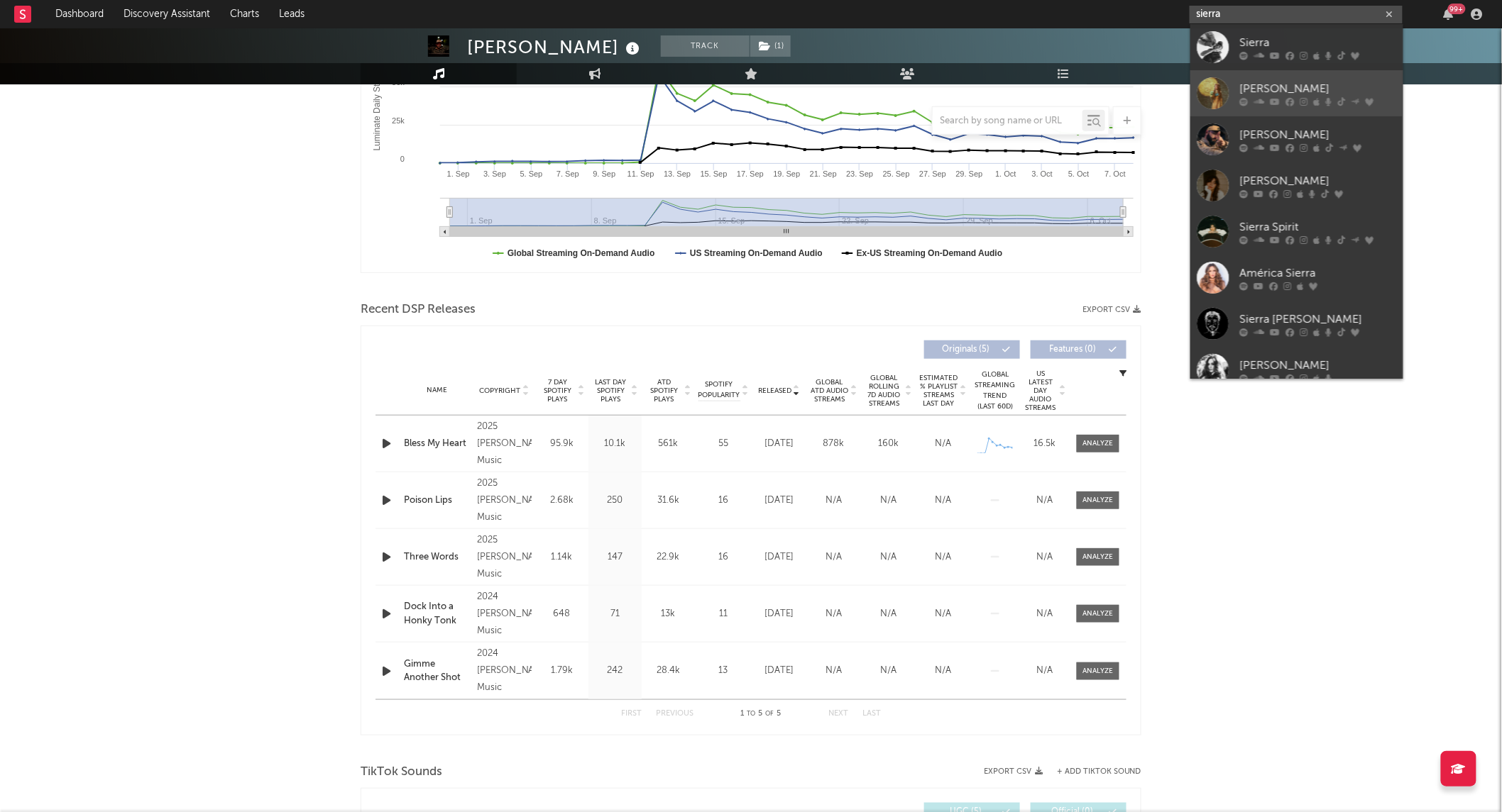
type input "sierra"
click at [1207, 96] on div at bounding box center [1213, 92] width 32 height 32
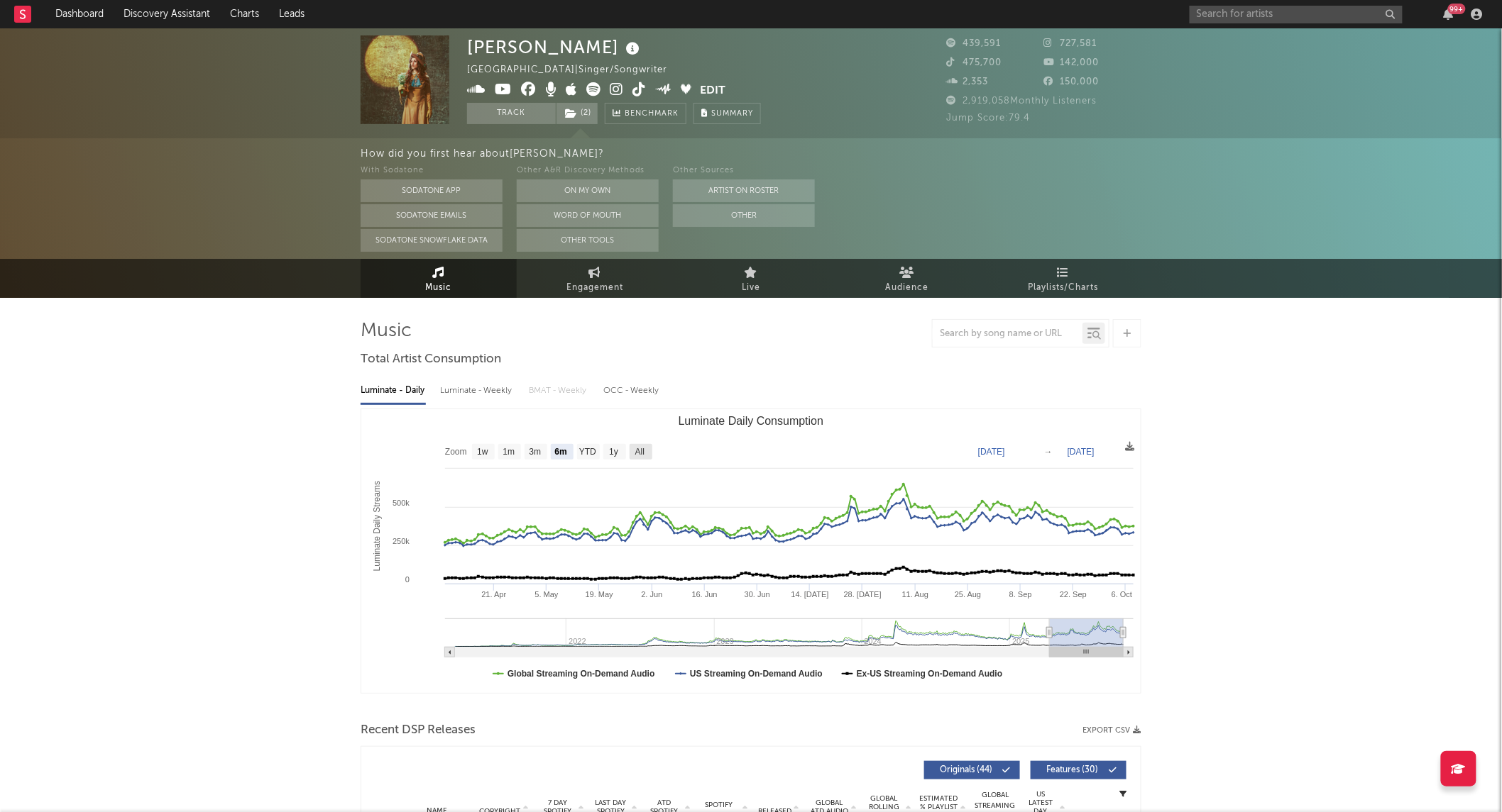
click at [647, 449] on rect "Luminate Daily Consumption" at bounding box center [640, 451] width 23 height 15
select select "All"
type input "[DATE]"
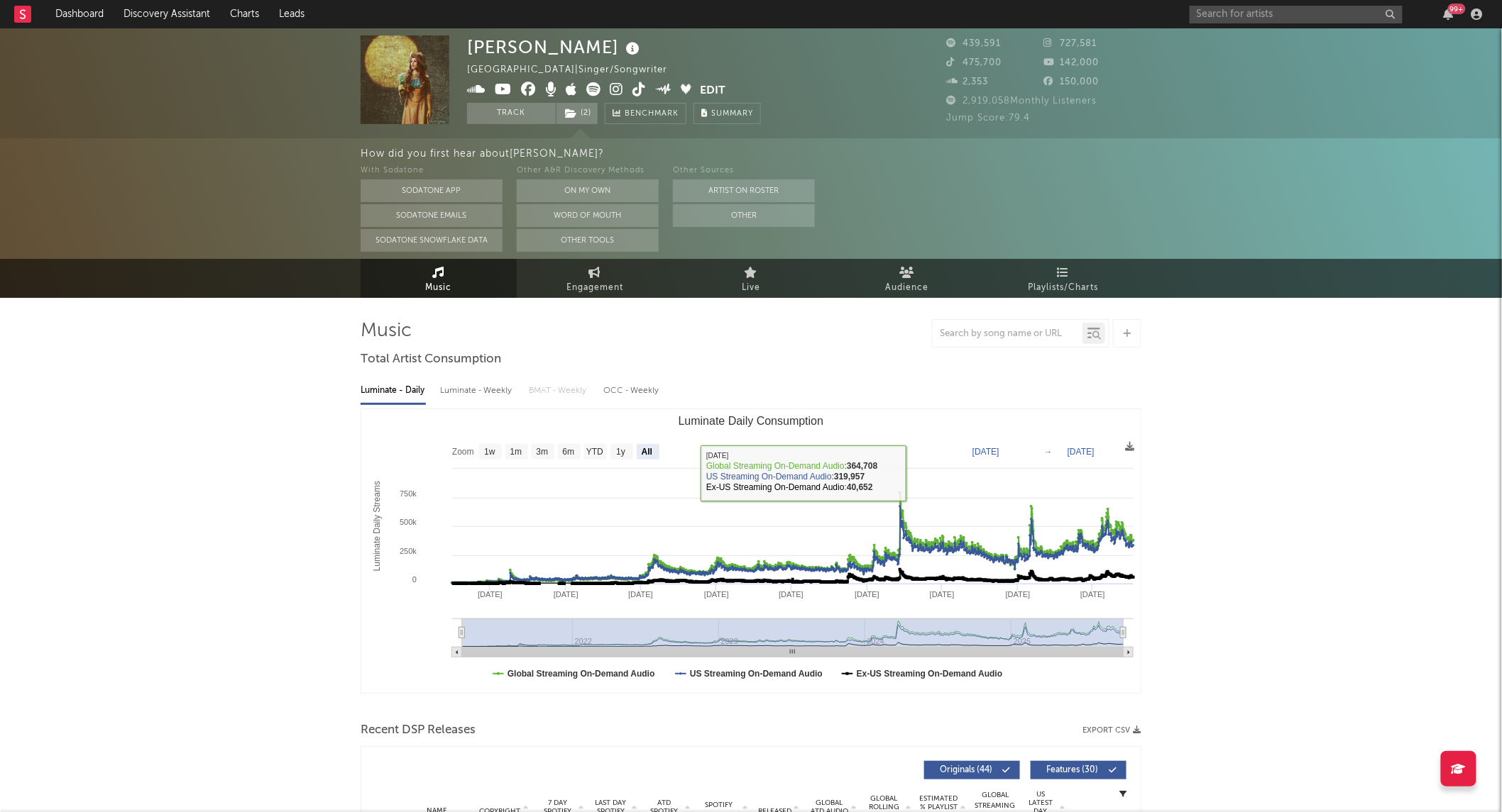
click at [507, 393] on div "Luminate - Weekly" at bounding box center [477, 391] width 74 height 24
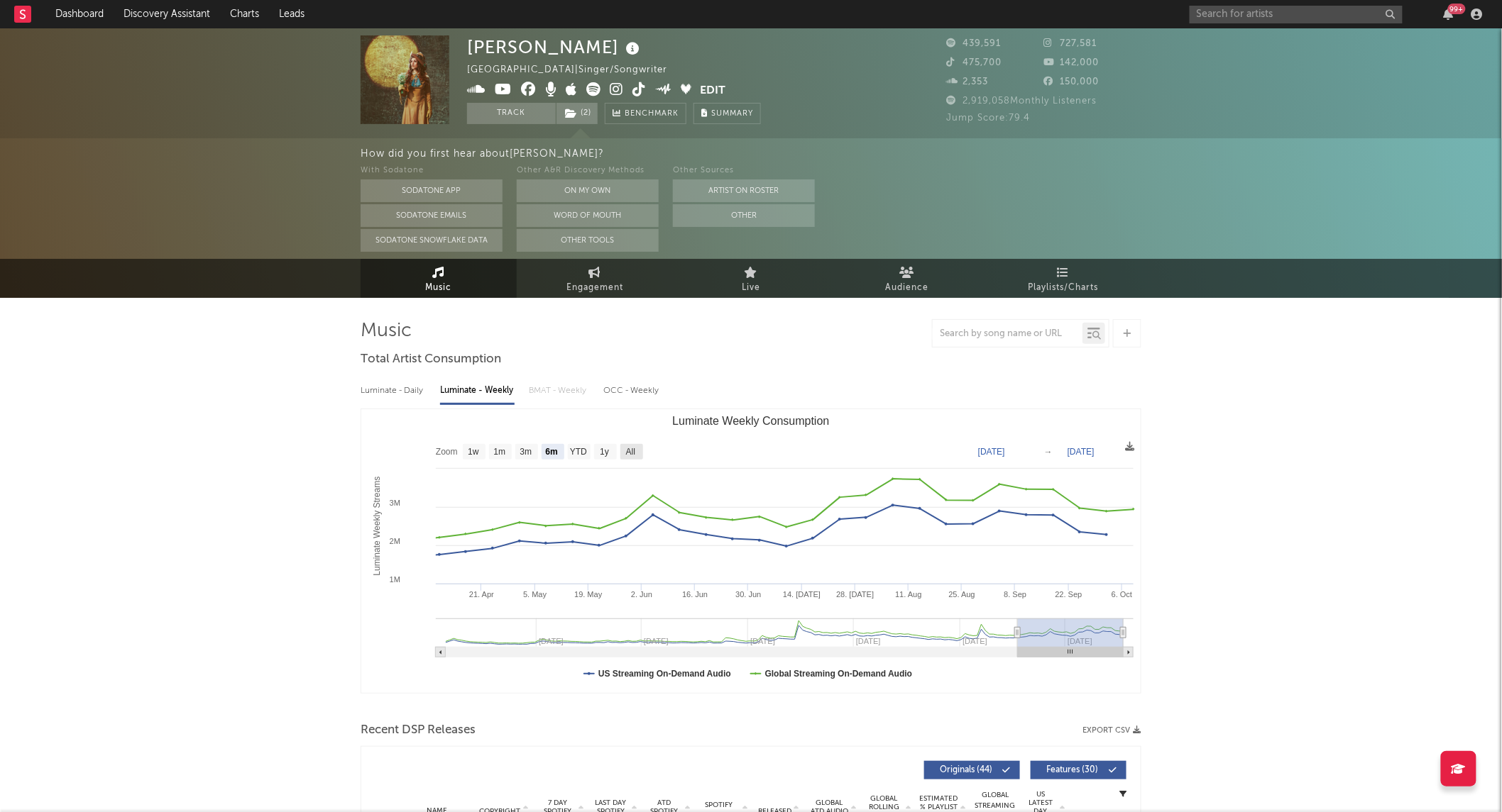
click at [635, 444] on rect "Luminate Weekly Consumption" at bounding box center [631, 451] width 23 height 15
select select "All"
type input "[DATE]"
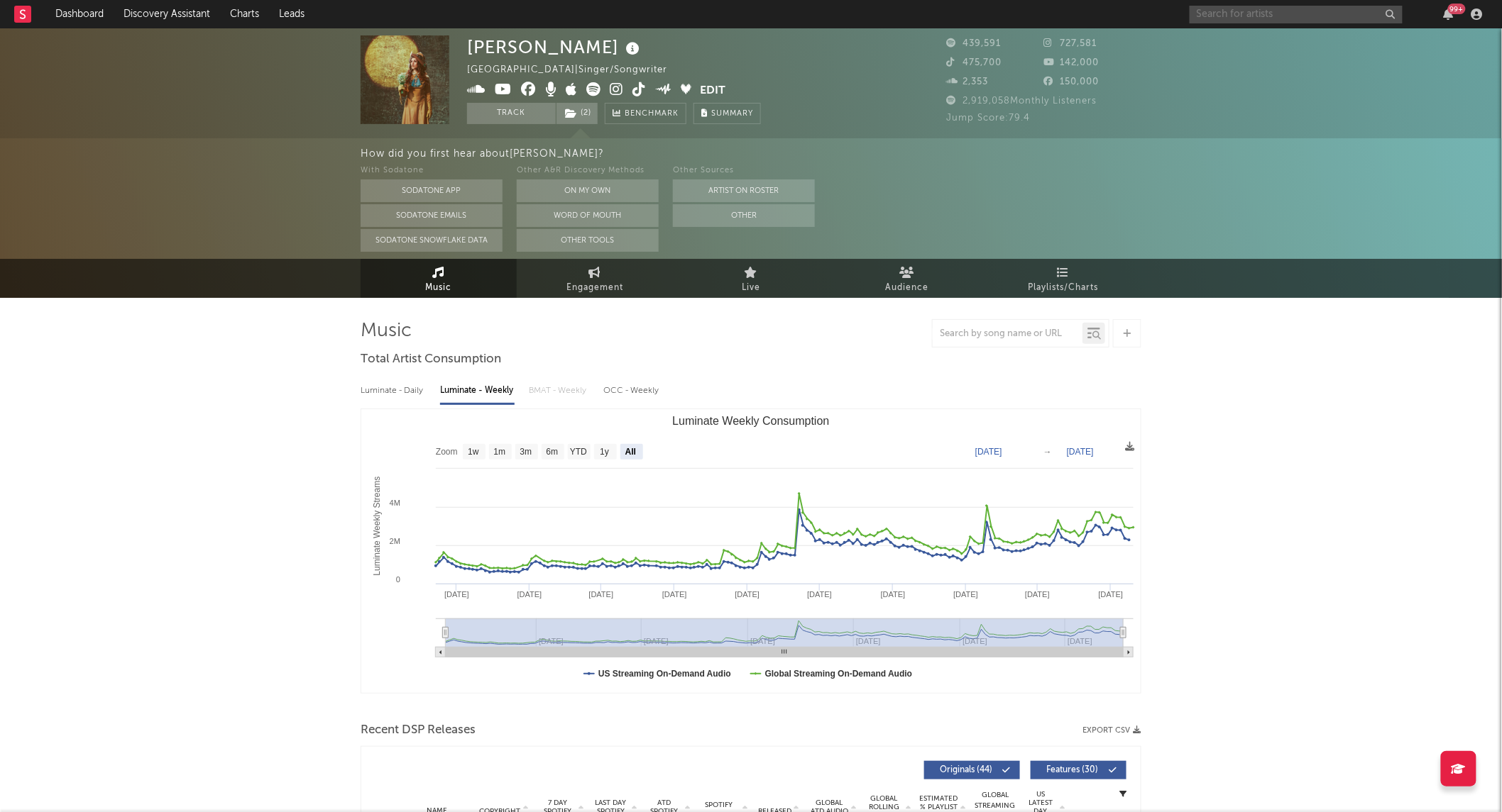
click at [1236, 11] on input "text" at bounding box center [1295, 14] width 213 height 18
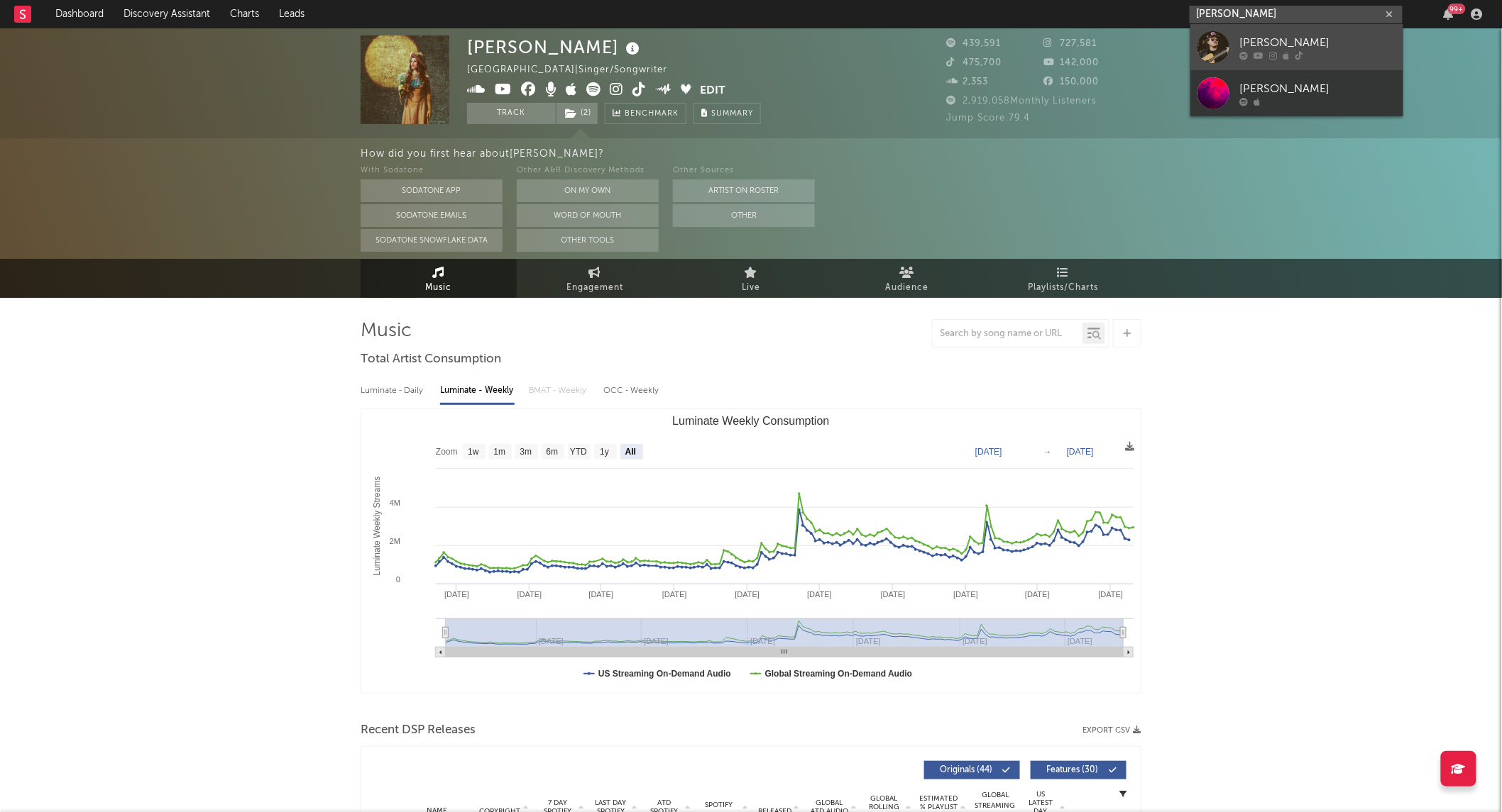
type input "[PERSON_NAME]"
click at [1209, 41] on div at bounding box center [1213, 46] width 32 height 32
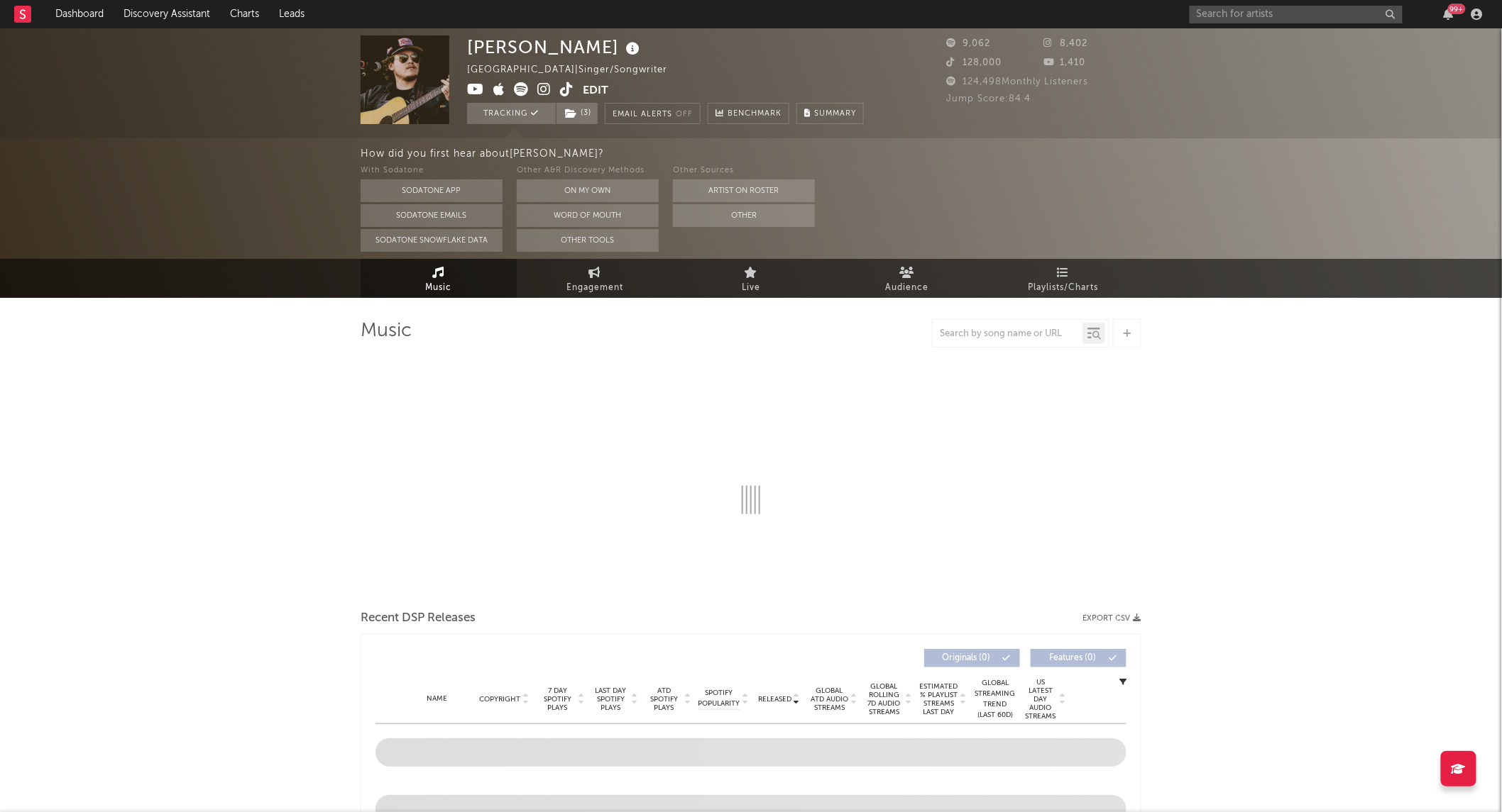
select select "6m"
